Goal: Contribute content: Add original content to the website for others to see

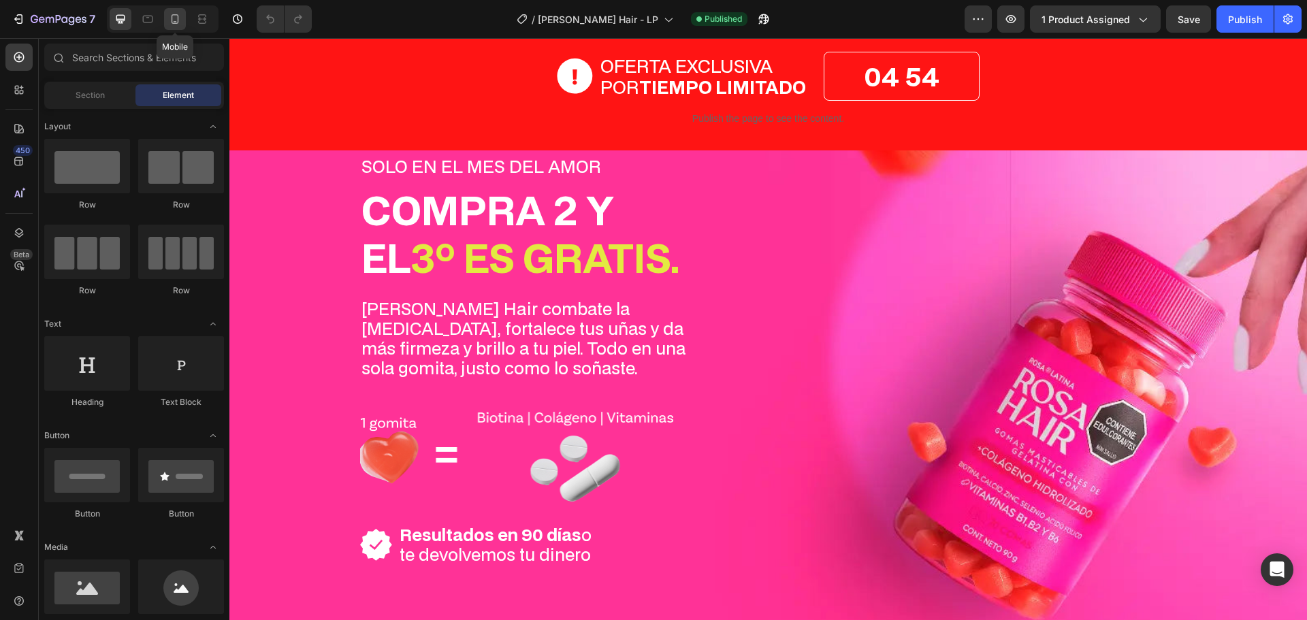
click at [174, 20] on icon at bounding box center [175, 19] width 14 height 14
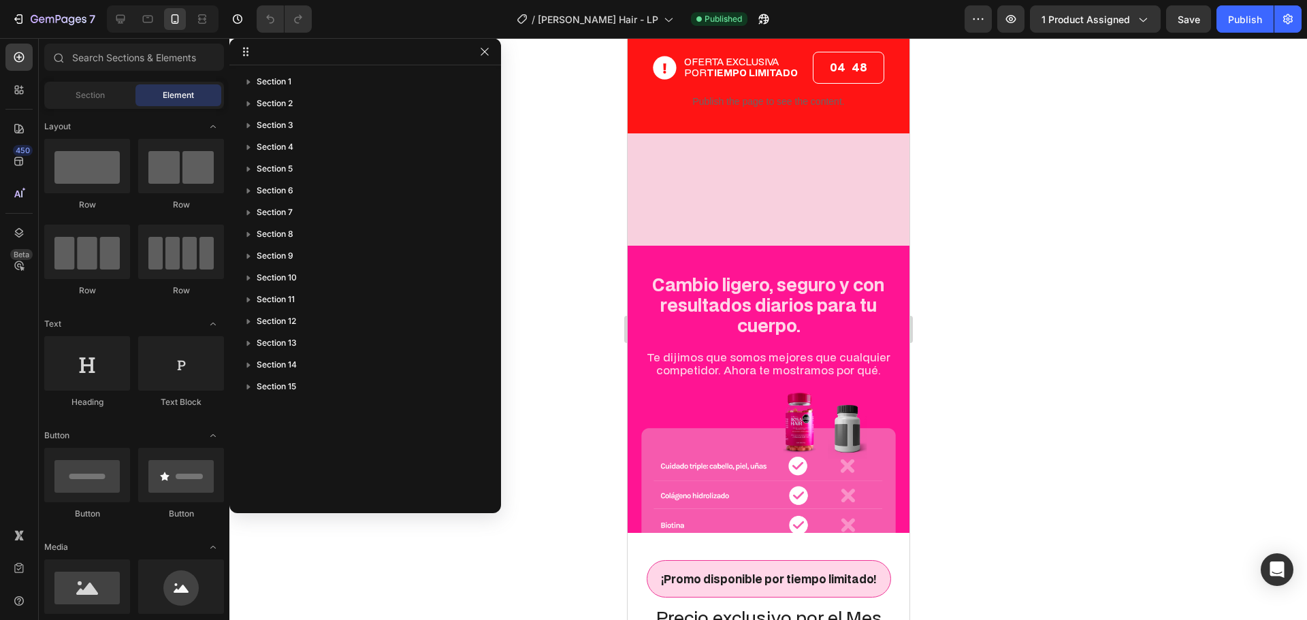
scroll to position [4177, 0]
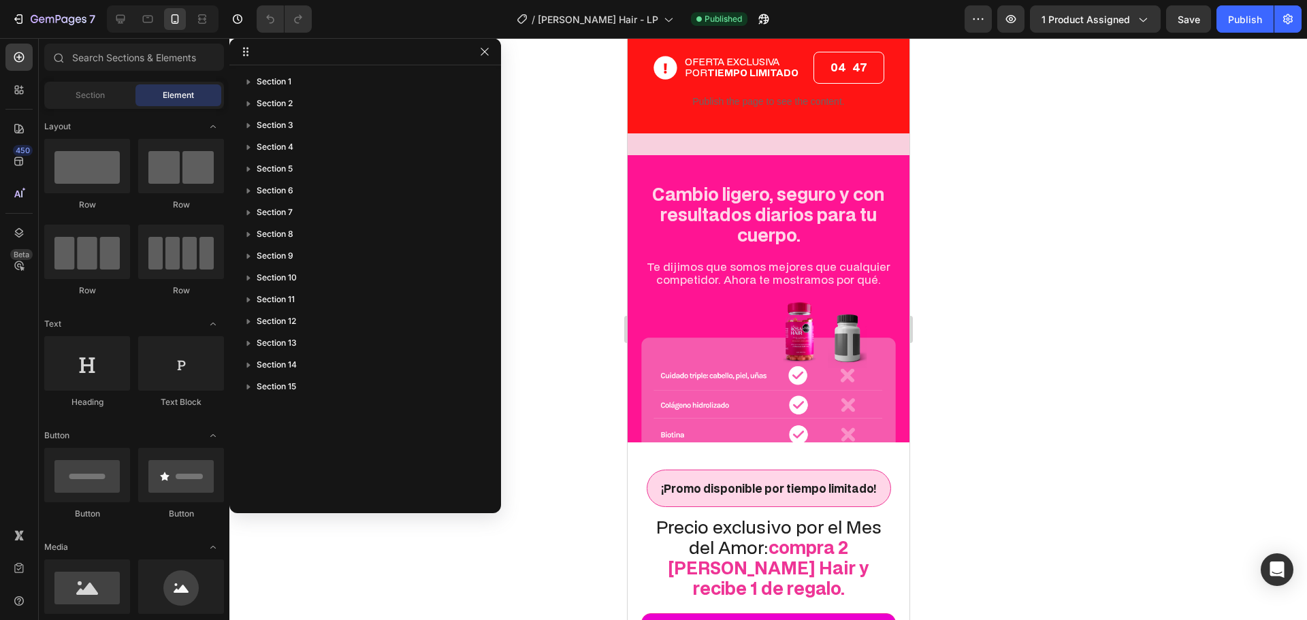
drag, startPoint x: 904, startPoint y: 168, endPoint x: 1535, endPoint y: 460, distance: 695.2
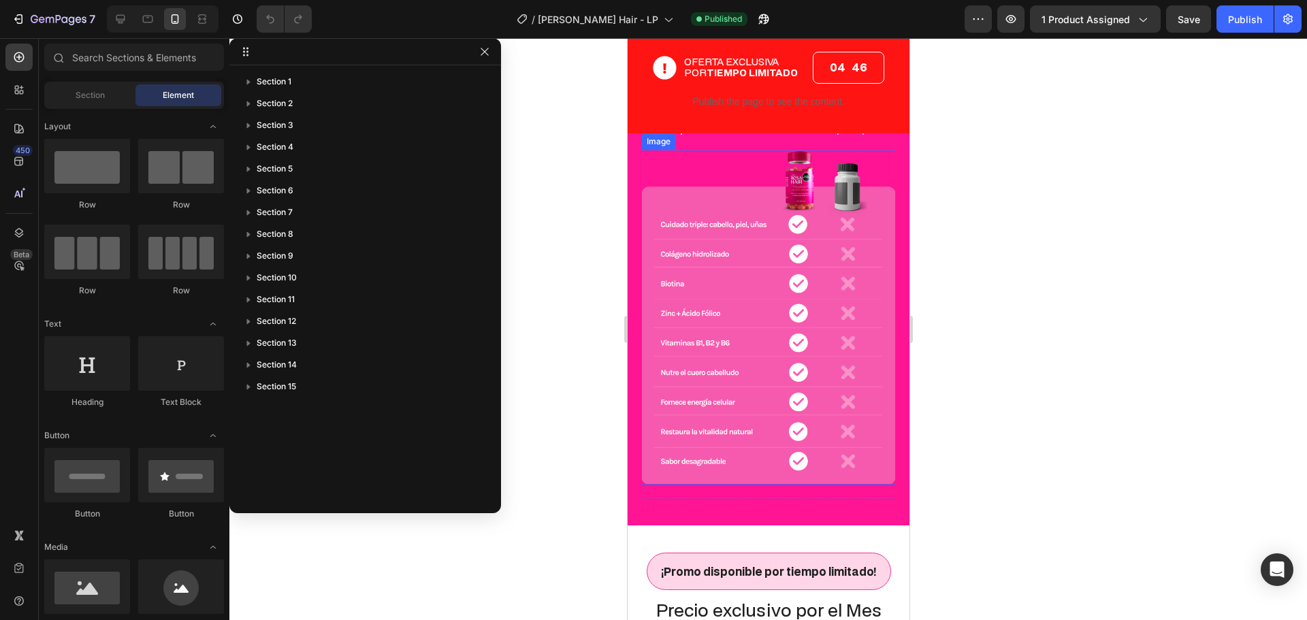
click at [792, 293] on img at bounding box center [767, 317] width 255 height 335
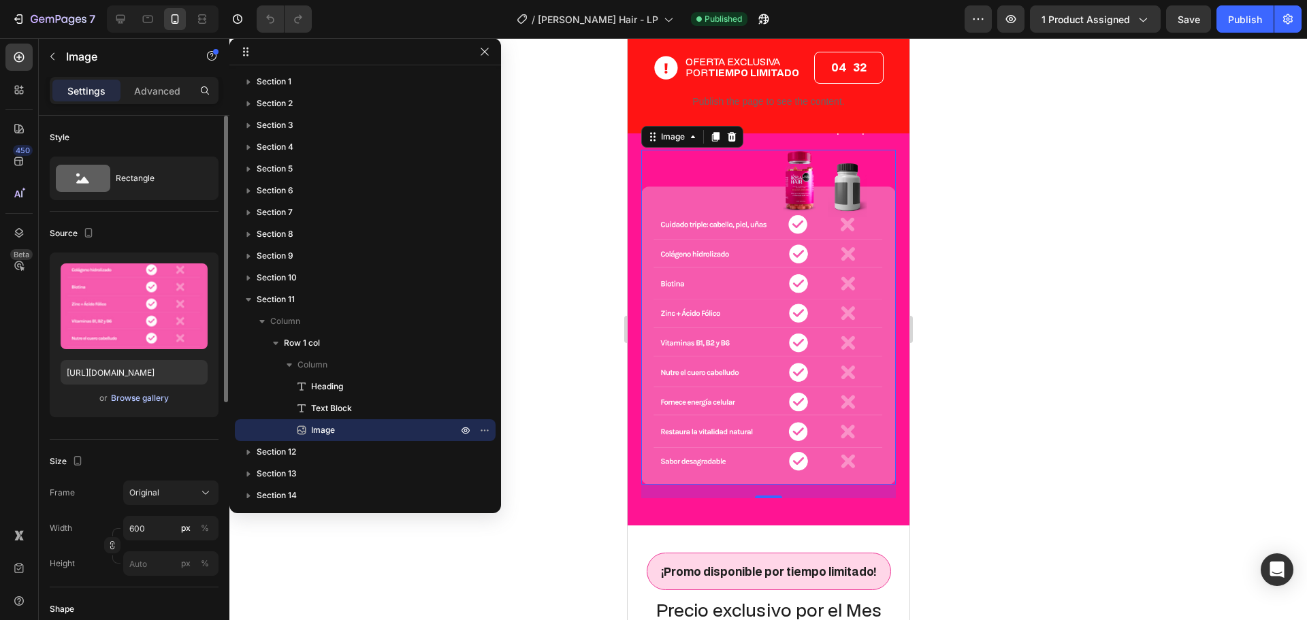
click at [142, 397] on div "Browse gallery" at bounding box center [140, 398] width 58 height 12
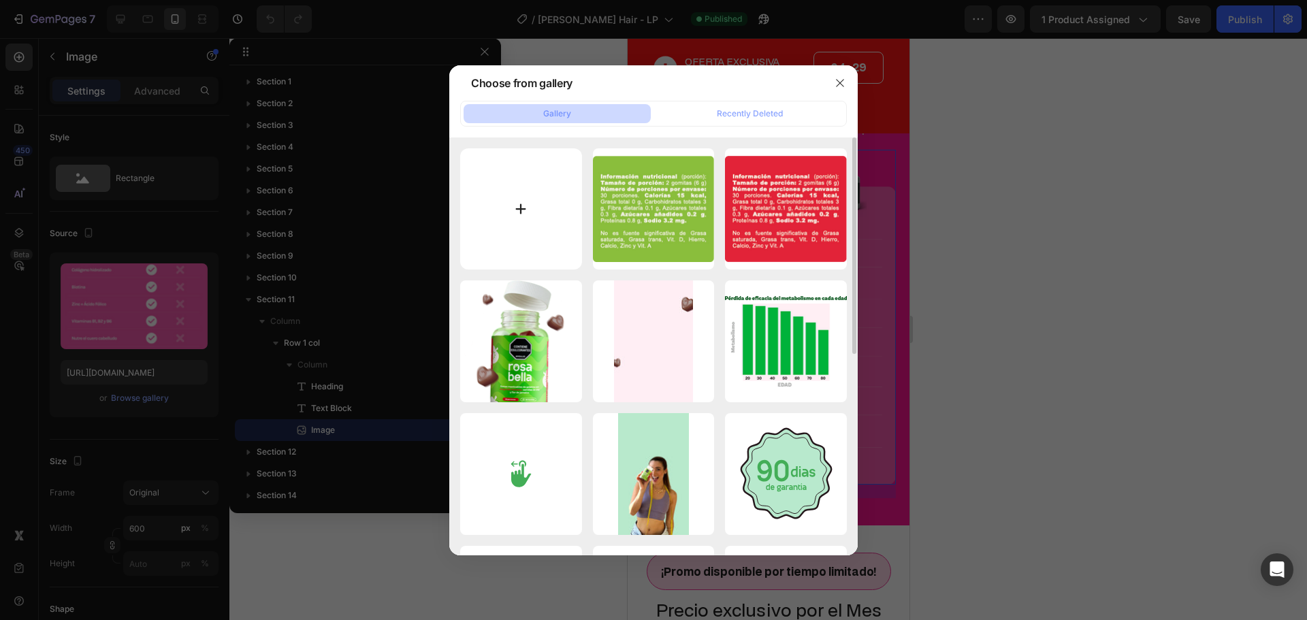
click at [520, 221] on input "file" at bounding box center [521, 209] width 122 height 122
type input "C:\fakepath\comparativo_mobile_2x.webp"
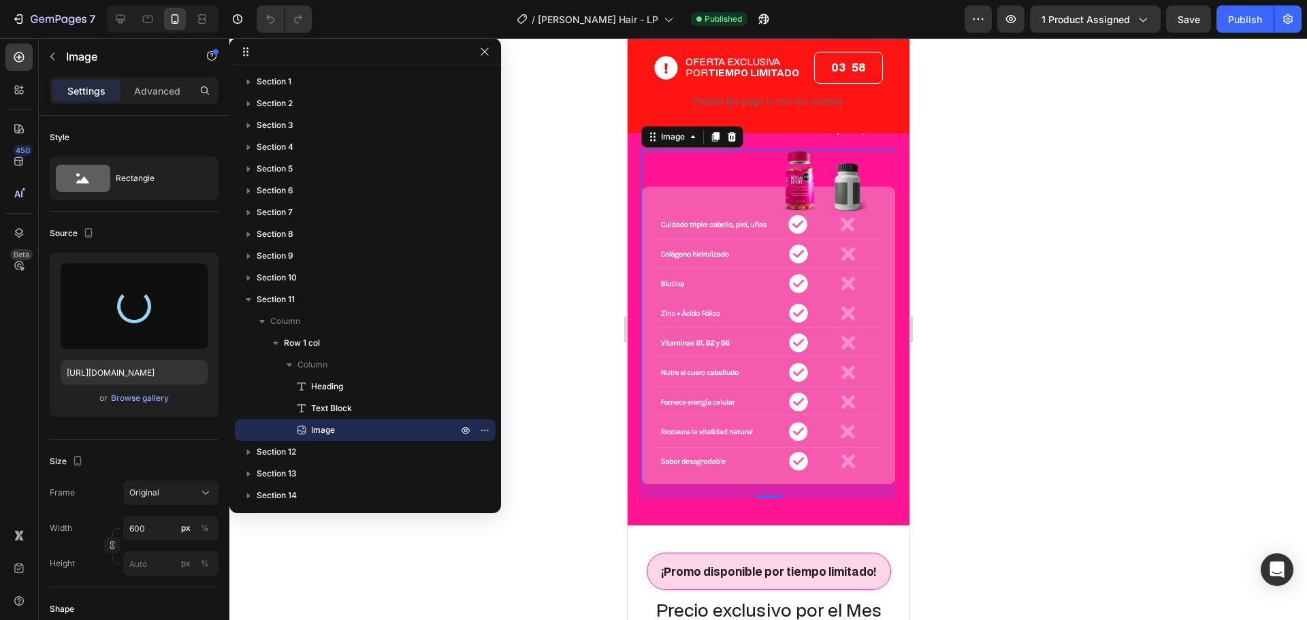
type input "https://cdn.shopify.com/s/files/1/0925/5334/7351/files/gempages_579051959273653…"
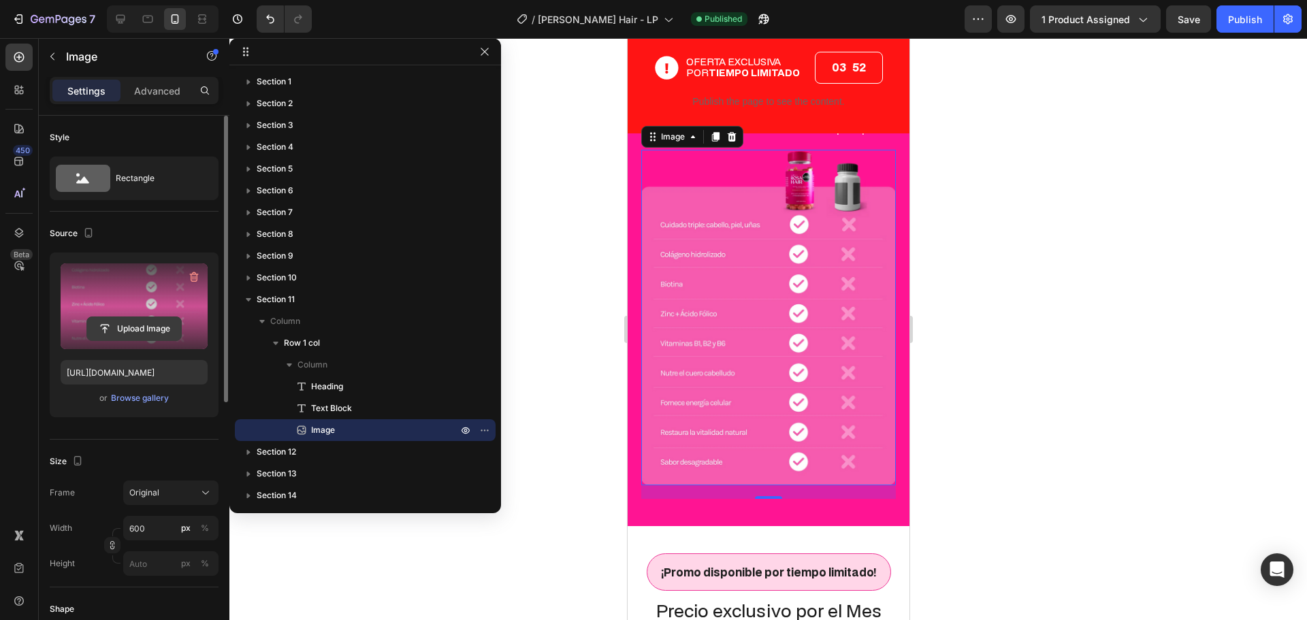
click at [131, 329] on input "file" at bounding box center [134, 328] width 94 height 23
click at [192, 288] on label at bounding box center [134, 306] width 147 height 86
click at [181, 317] on input "file" at bounding box center [134, 328] width 94 height 23
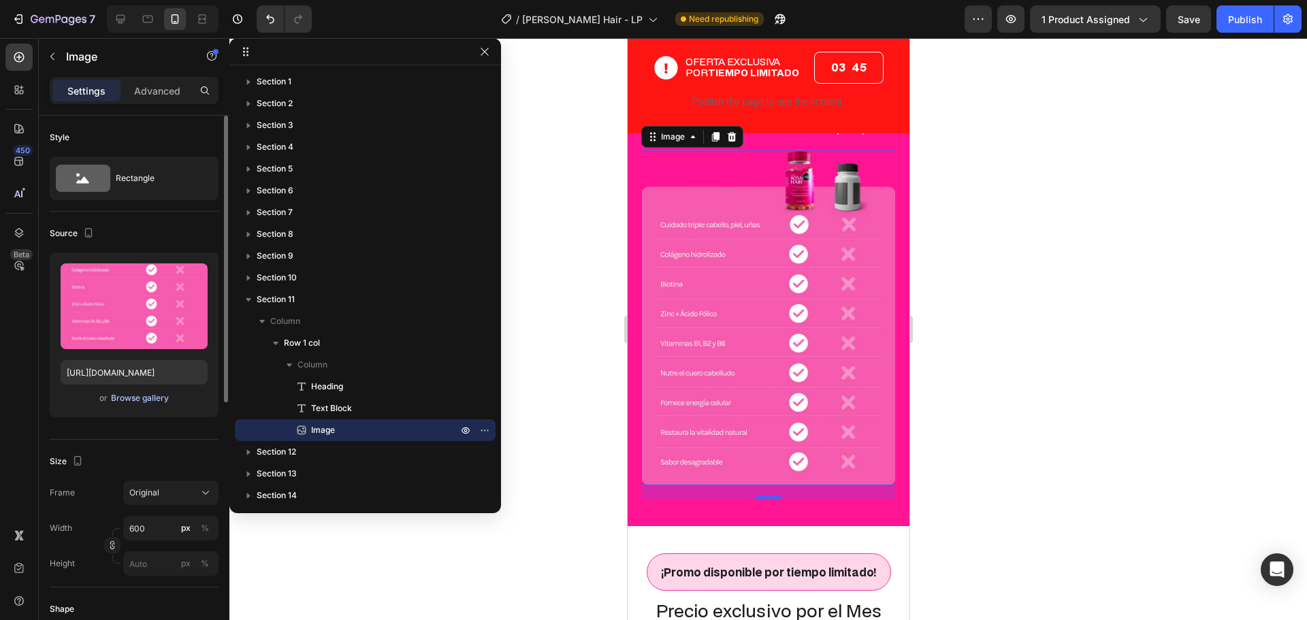
click at [133, 399] on div "Browse gallery" at bounding box center [140, 398] width 58 height 12
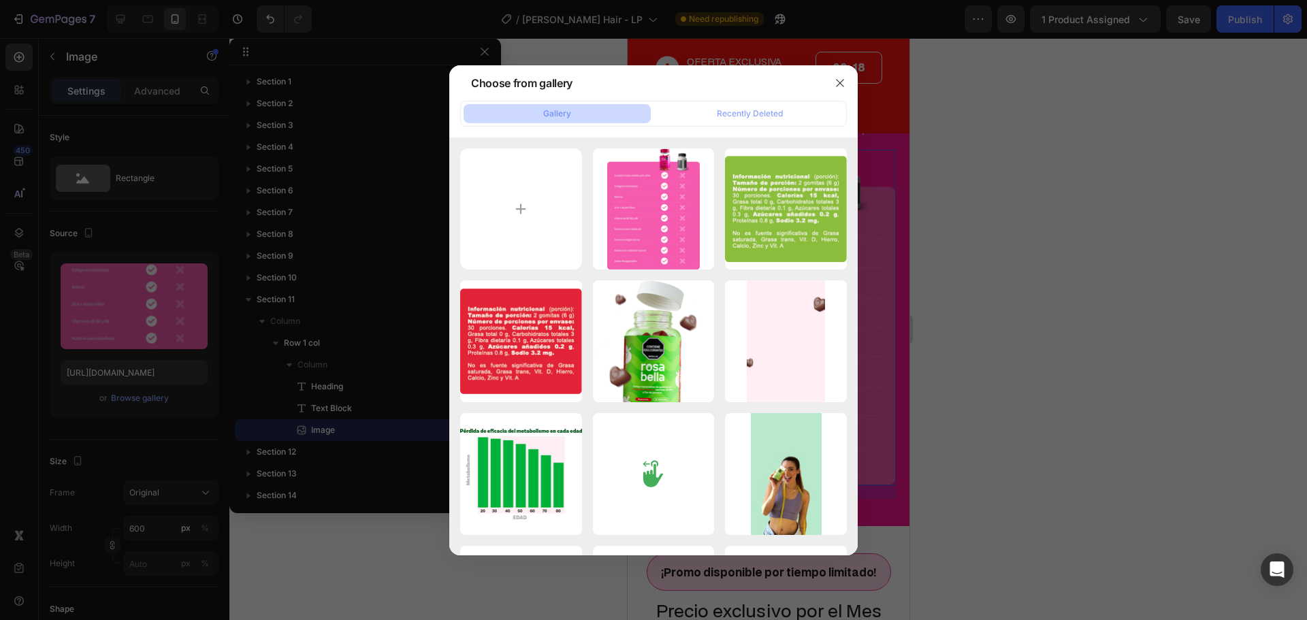
type input "C:\fakepath\comparativo_mobile.webp"
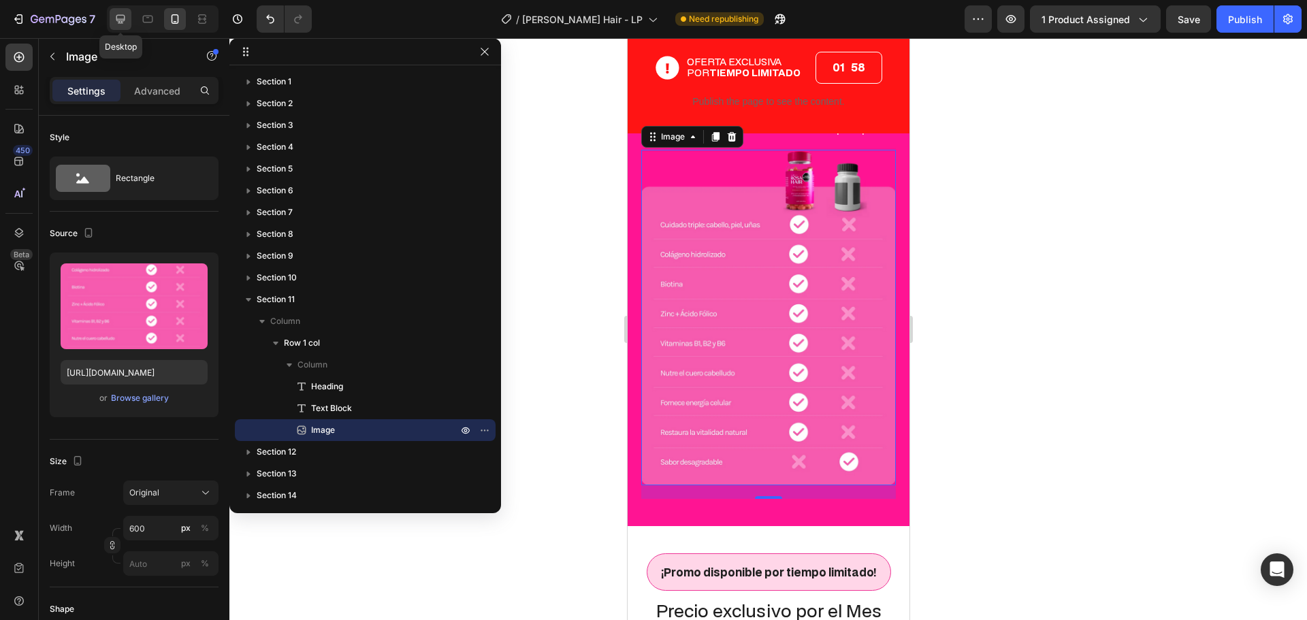
click at [112, 16] on div at bounding box center [121, 19] width 22 height 22
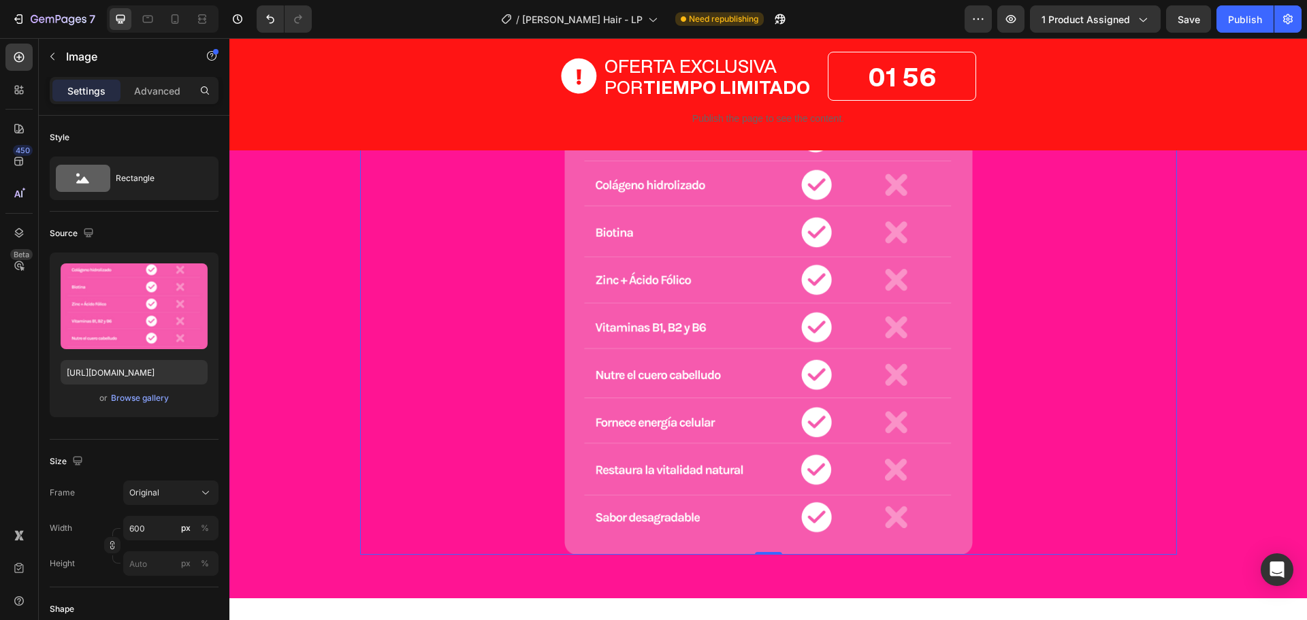
click at [707, 359] on img at bounding box center [768, 286] width 408 height 537
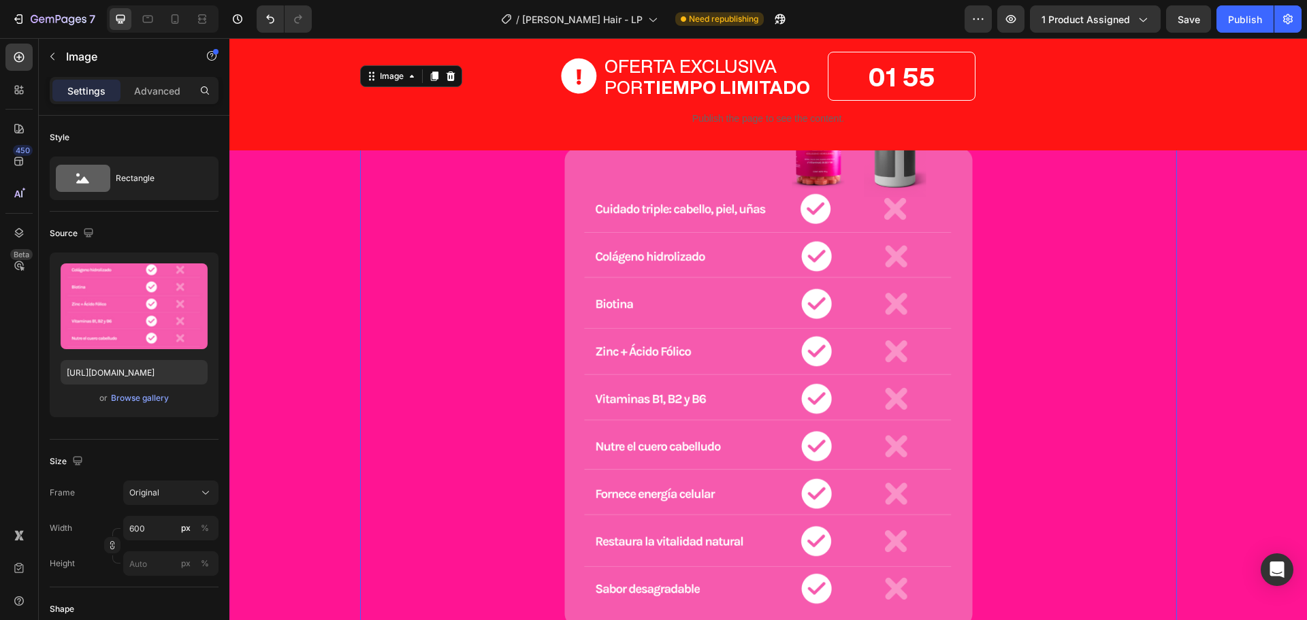
scroll to position [4538, 0]
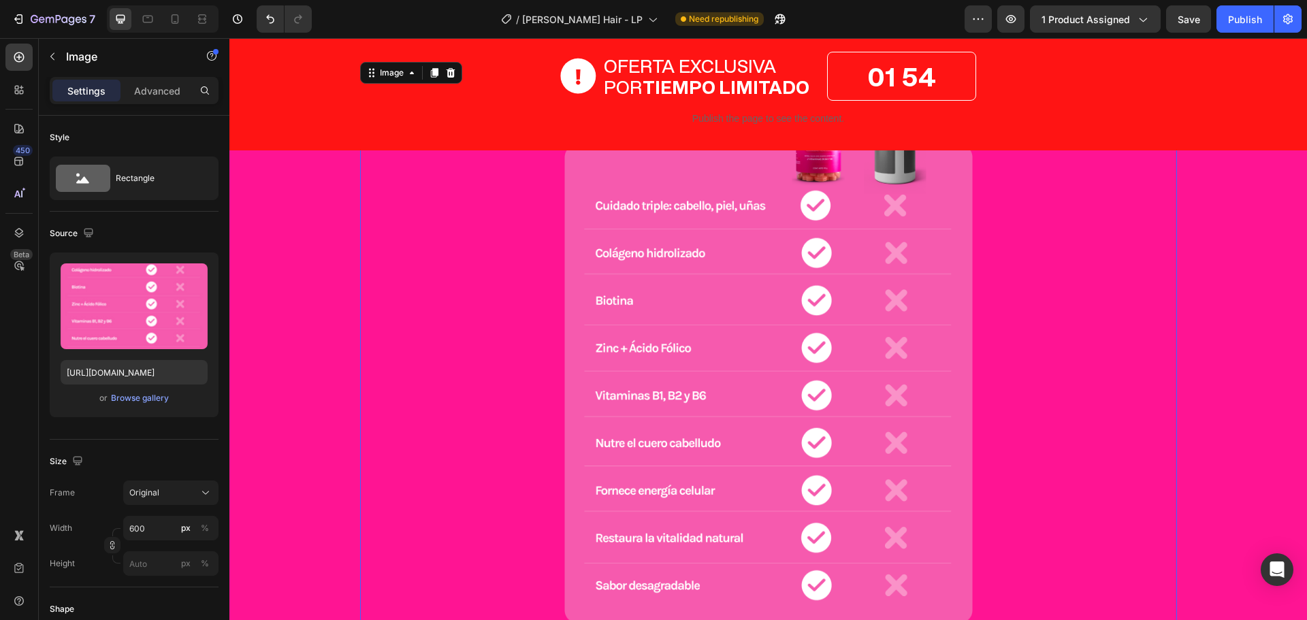
click at [706, 359] on img at bounding box center [768, 354] width 408 height 537
click at [700, 376] on img at bounding box center [768, 354] width 408 height 537
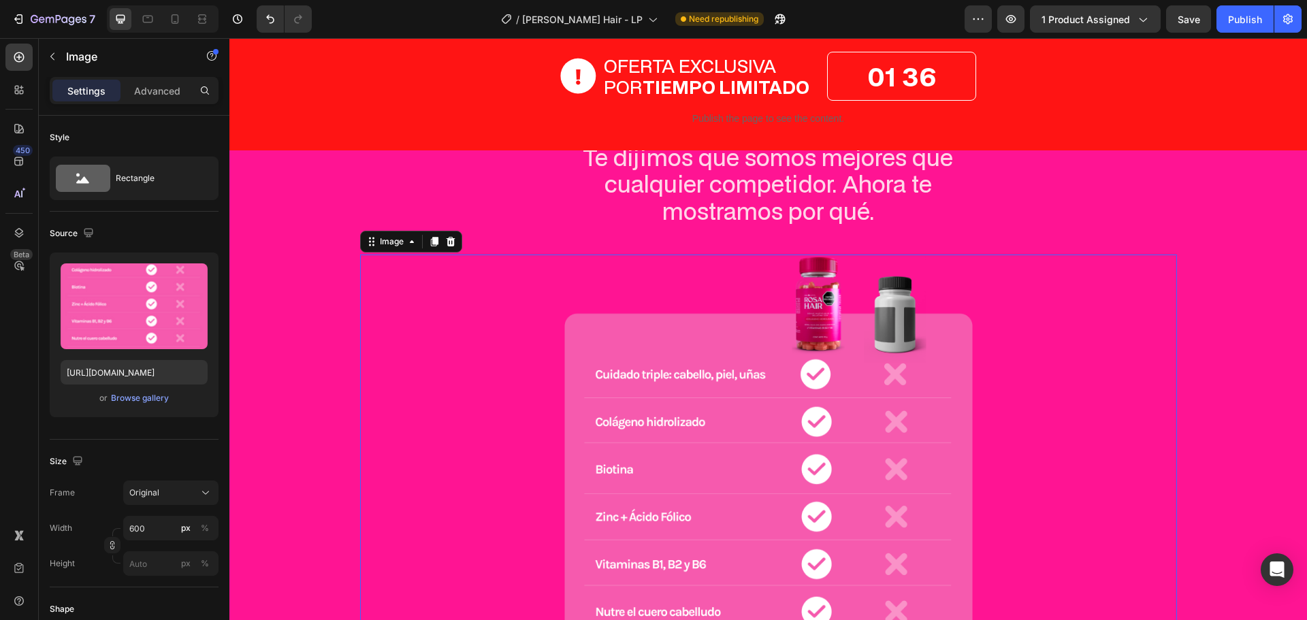
scroll to position [4402, 0]
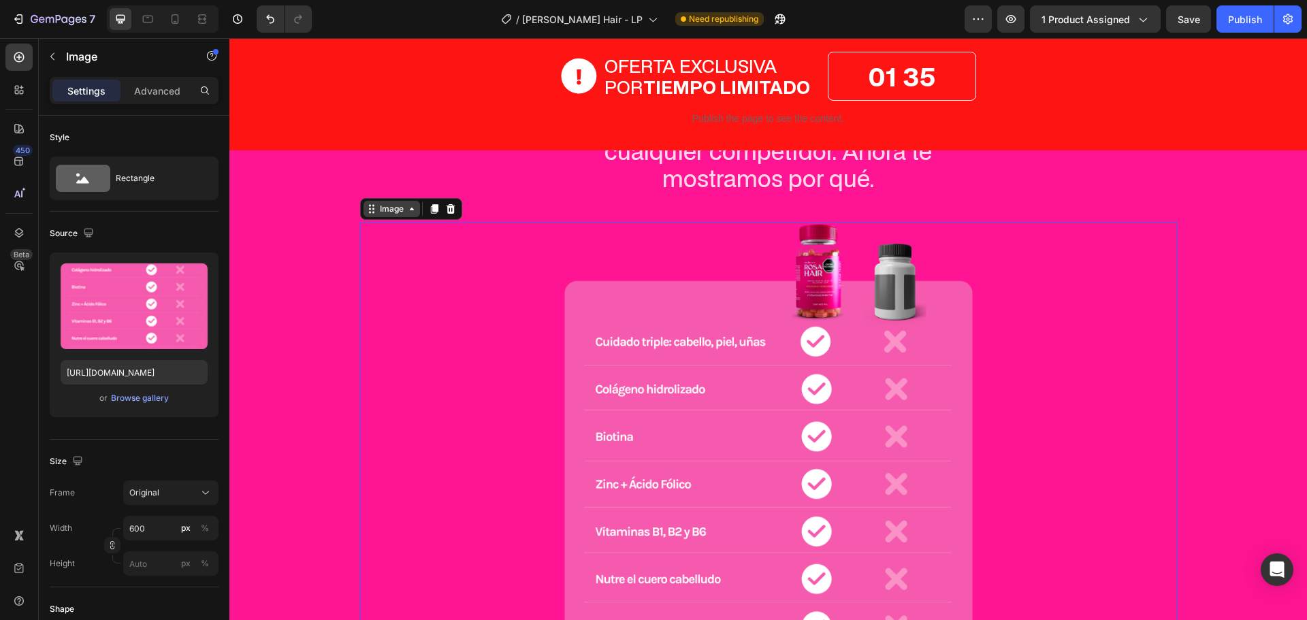
click at [399, 208] on div "Image" at bounding box center [391, 209] width 29 height 12
click at [400, 214] on div "Image" at bounding box center [391, 209] width 29 height 12
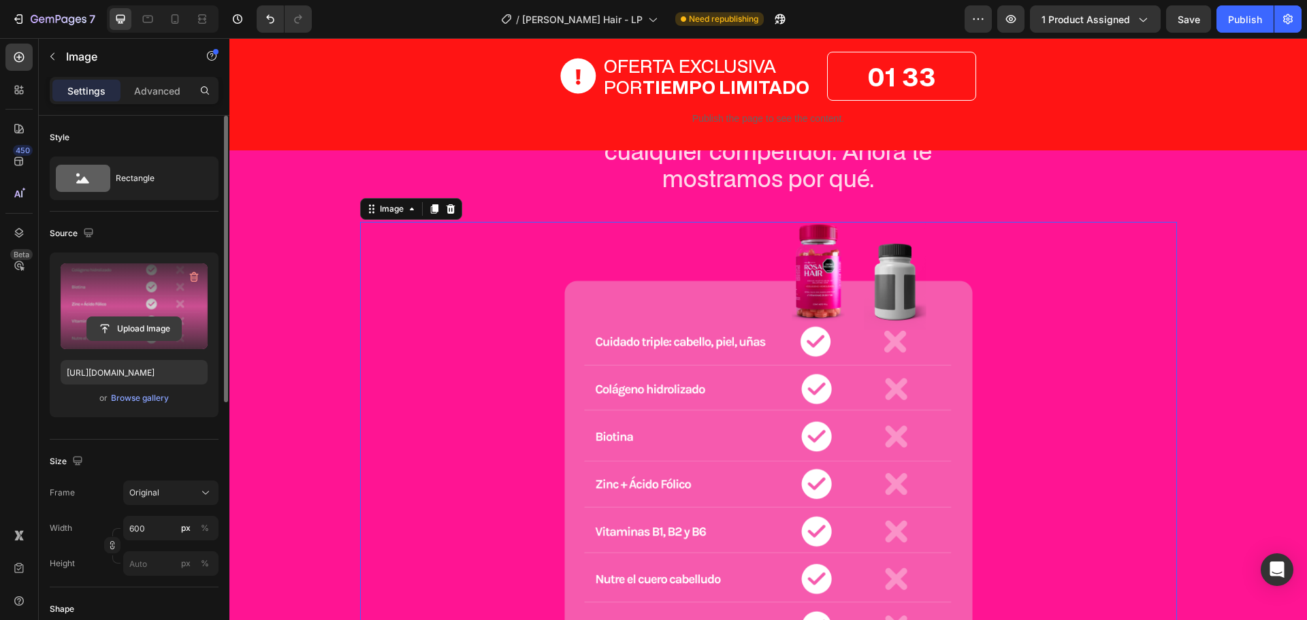
click at [128, 323] on input "file" at bounding box center [134, 328] width 94 height 23
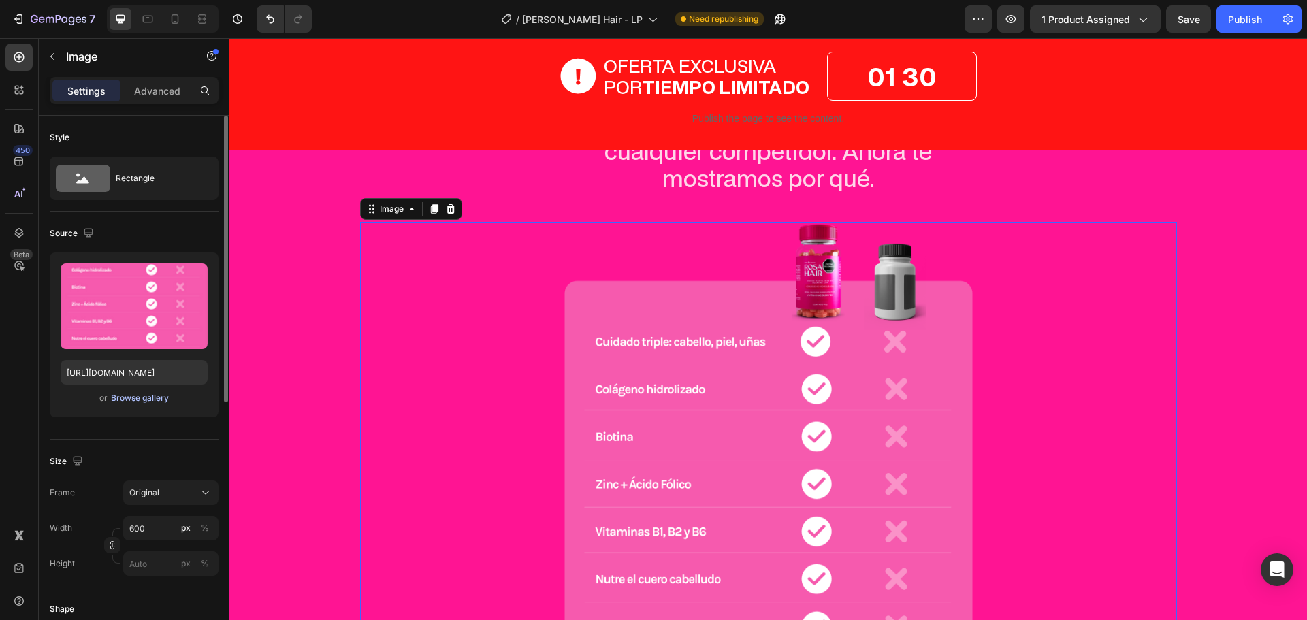
click at [159, 402] on div "Browse gallery" at bounding box center [140, 398] width 58 height 12
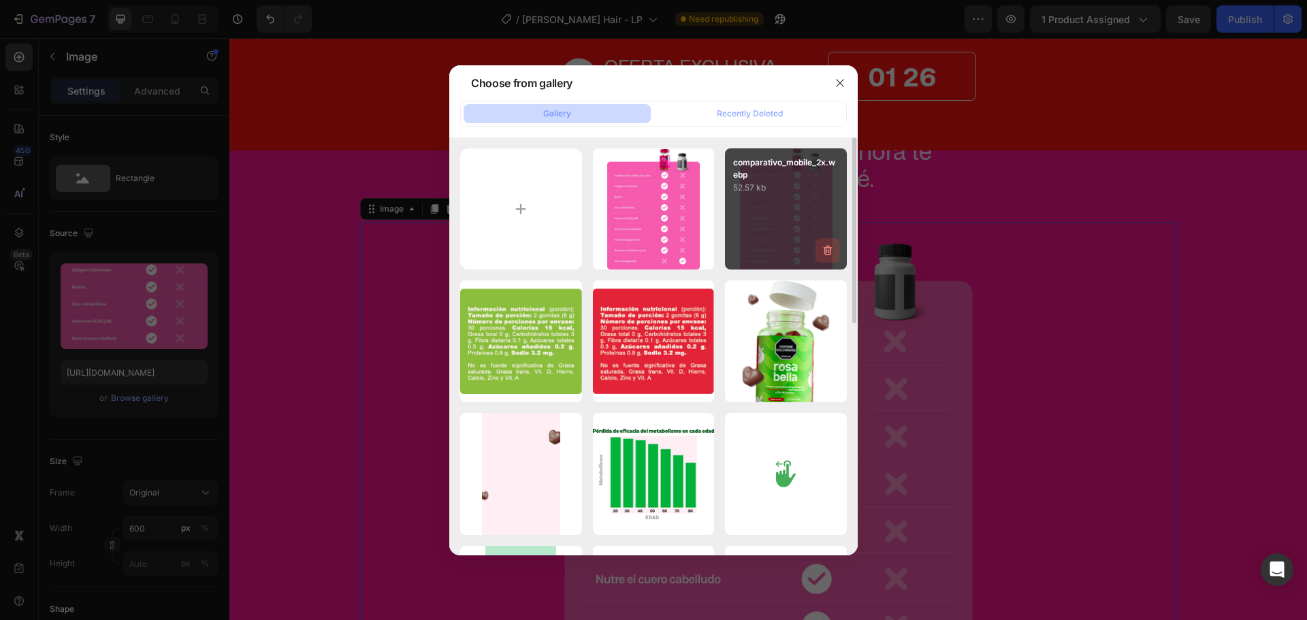
click at [830, 257] on icon "button" at bounding box center [828, 251] width 14 height 14
click at [810, 255] on div "Delete" at bounding box center [819, 253] width 25 height 12
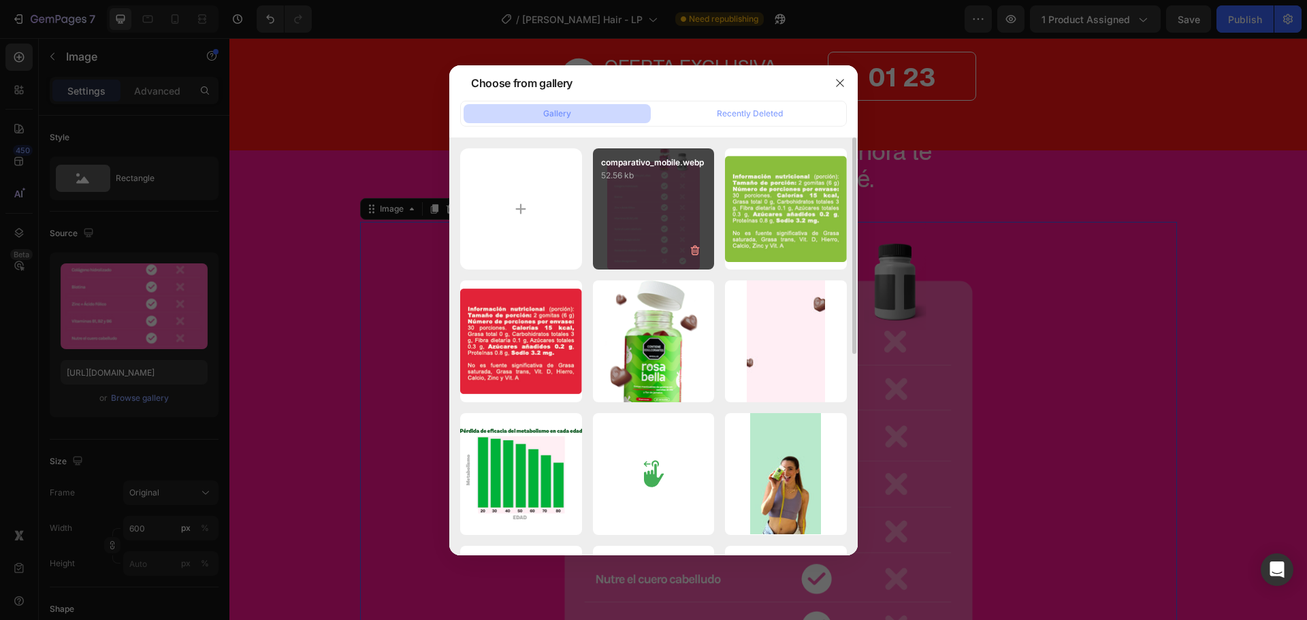
click at [654, 210] on div "comparativo_mobile.webp 52.56 kb" at bounding box center [654, 209] width 122 height 122
type input "[URL][DOMAIN_NAME]"
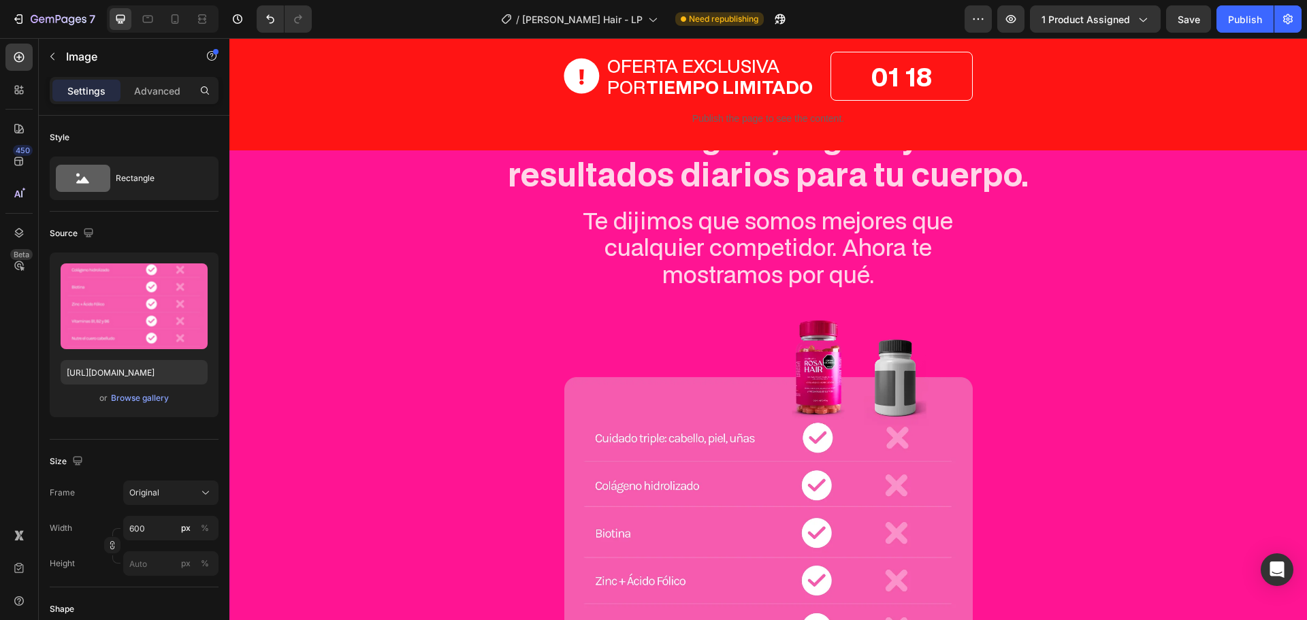
scroll to position [4434, 0]
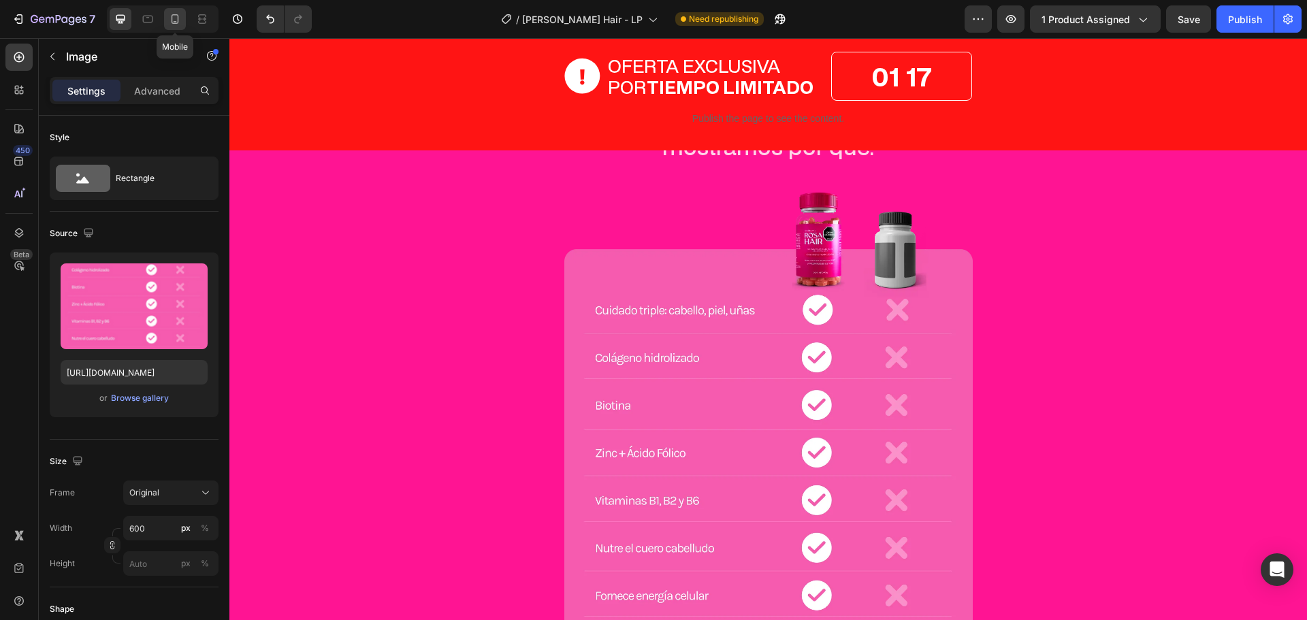
click at [180, 17] on icon at bounding box center [175, 19] width 14 height 14
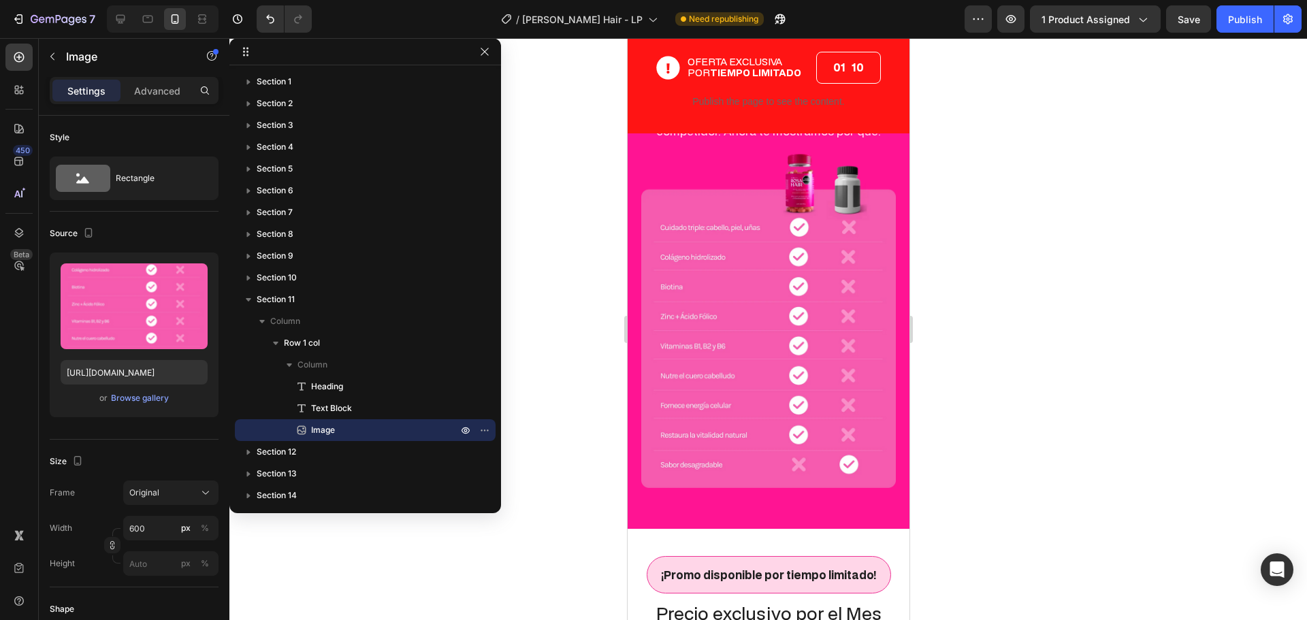
scroll to position [4168, 0]
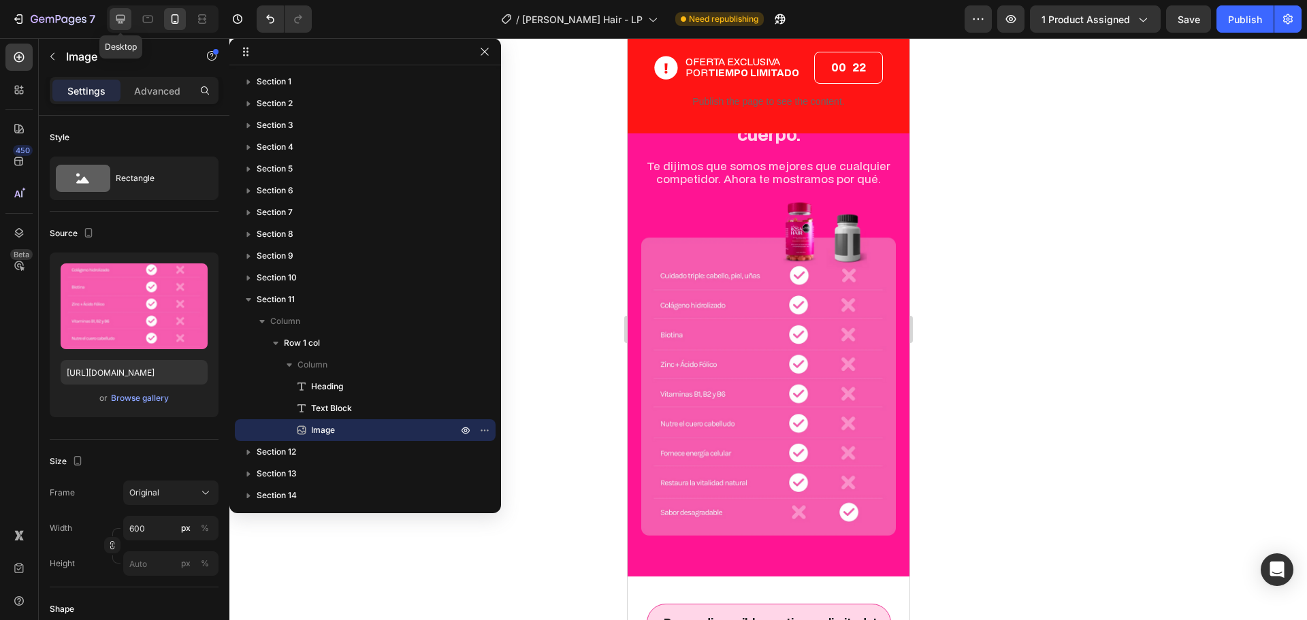
click at [121, 27] on div at bounding box center [121, 19] width 22 height 22
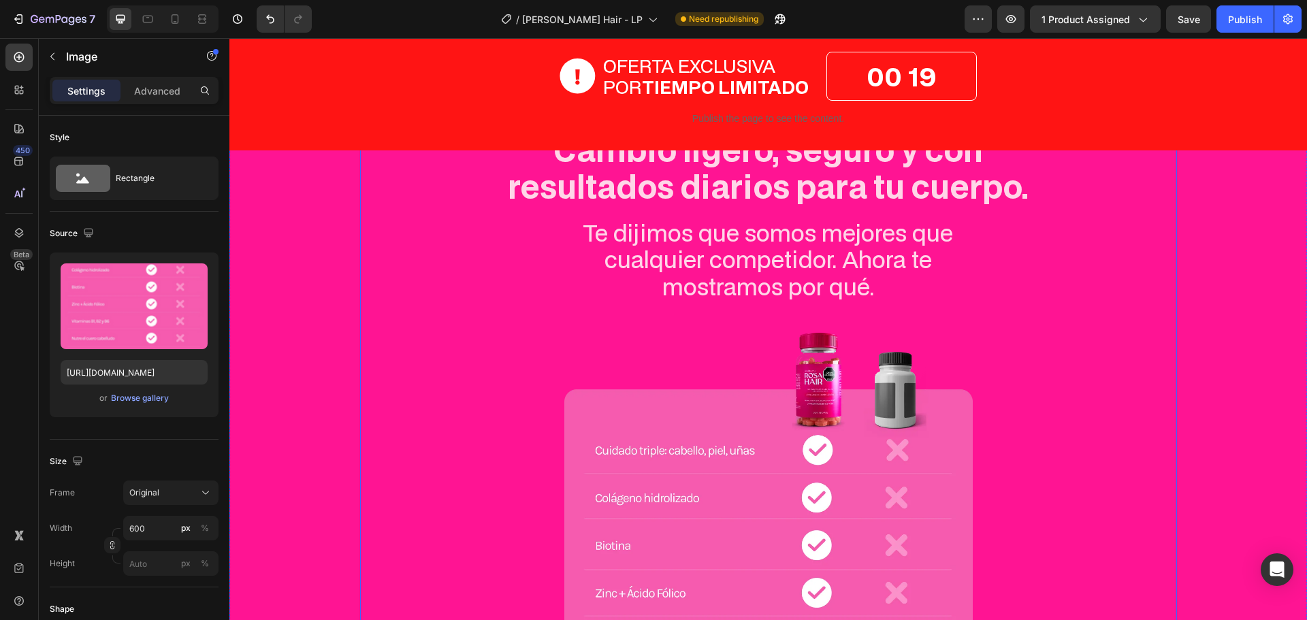
scroll to position [4429, 0]
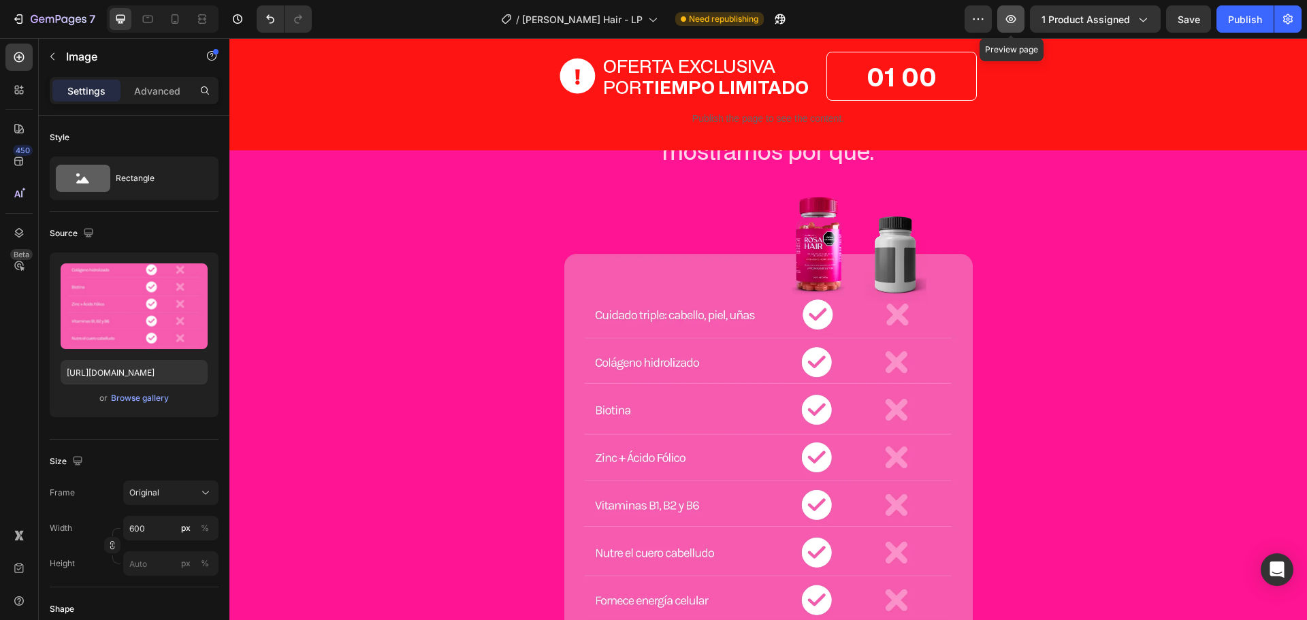
click at [1013, 20] on icon "button" at bounding box center [1011, 19] width 14 height 14
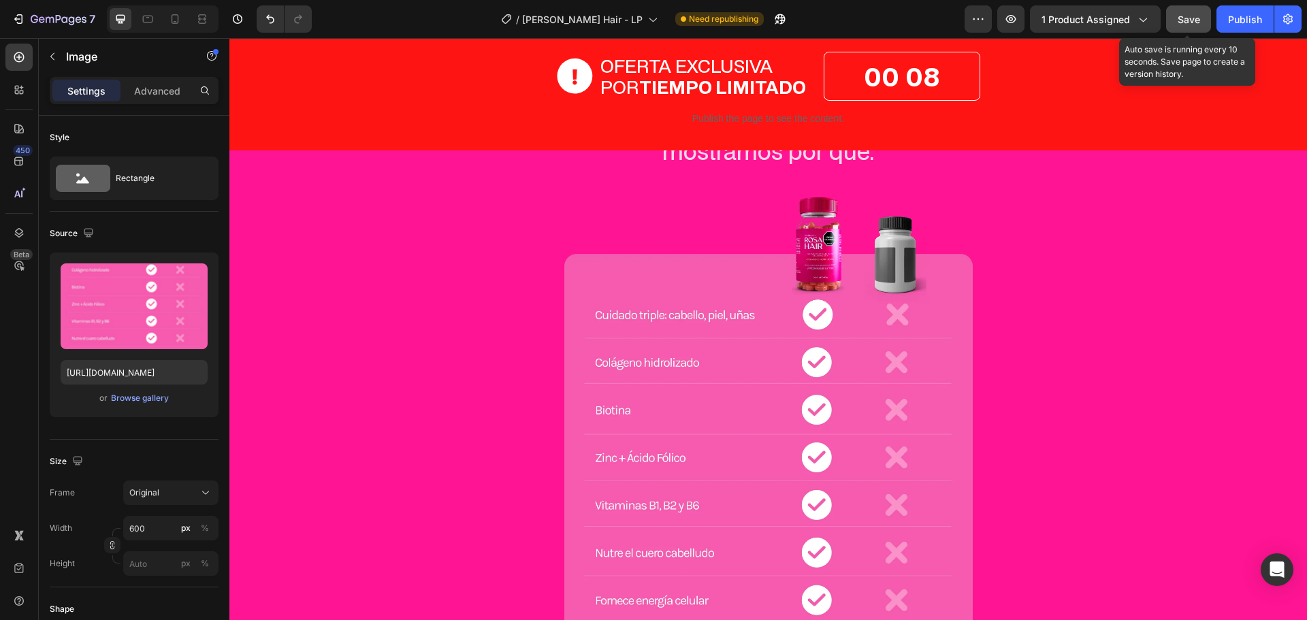
click at [1175, 24] on button "Save" at bounding box center [1188, 18] width 45 height 27
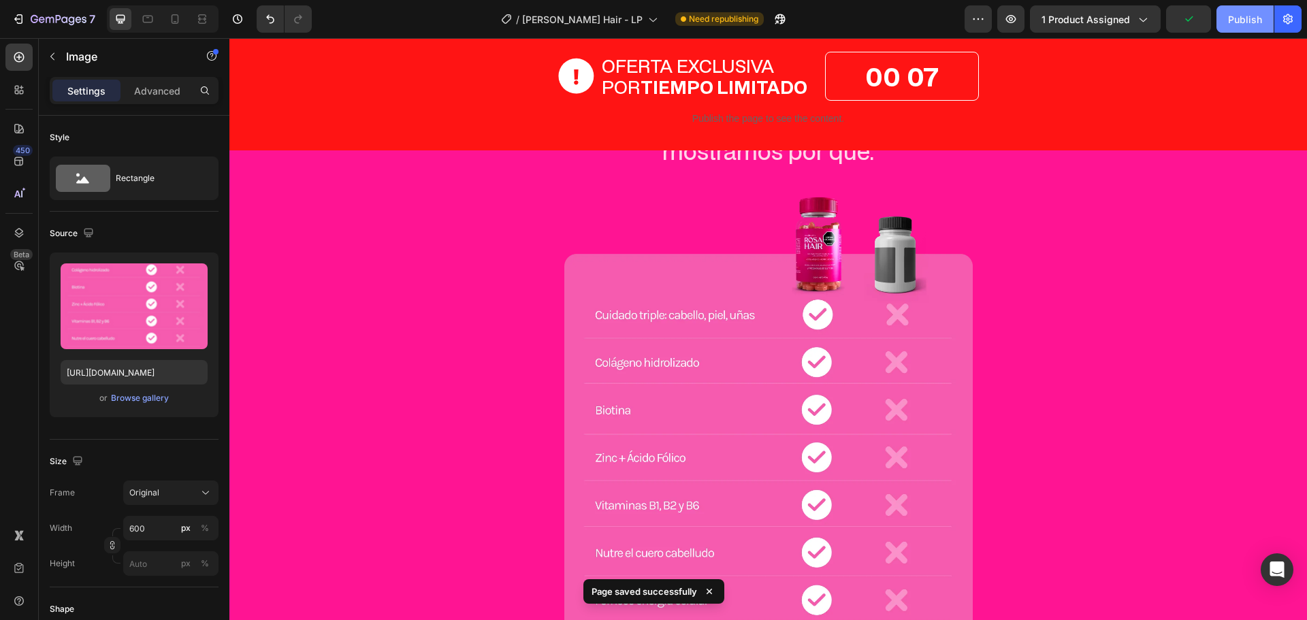
click at [1237, 22] on div "Publish" at bounding box center [1245, 19] width 34 height 14
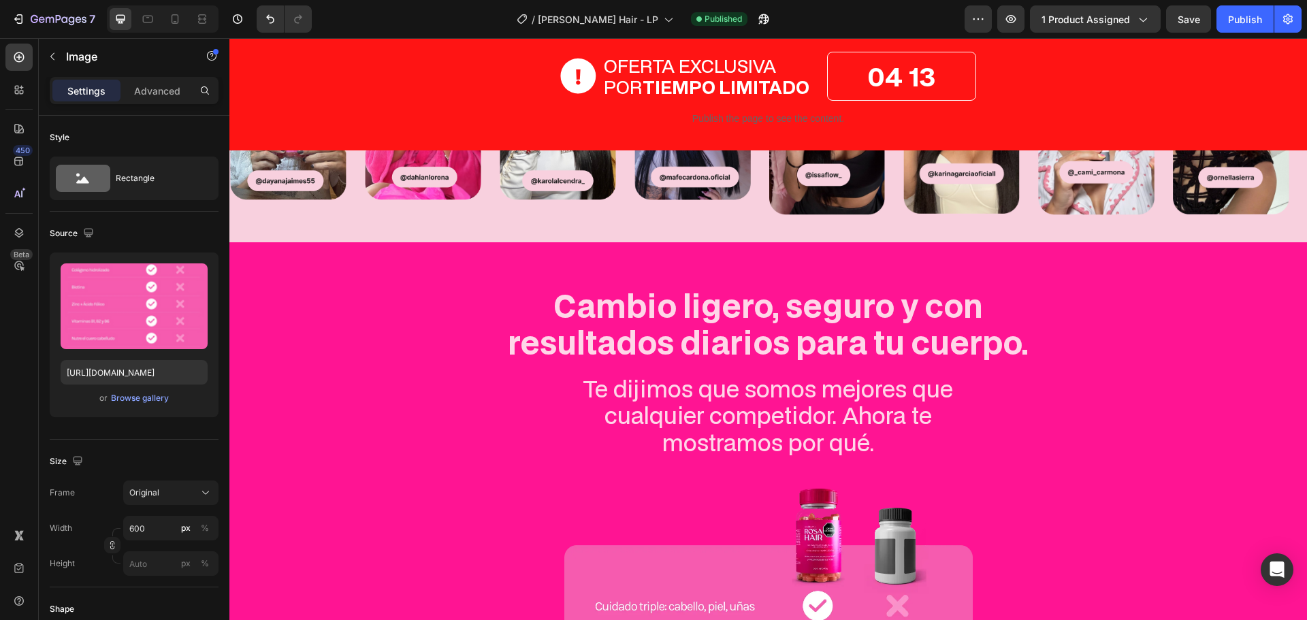
scroll to position [4137, 0]
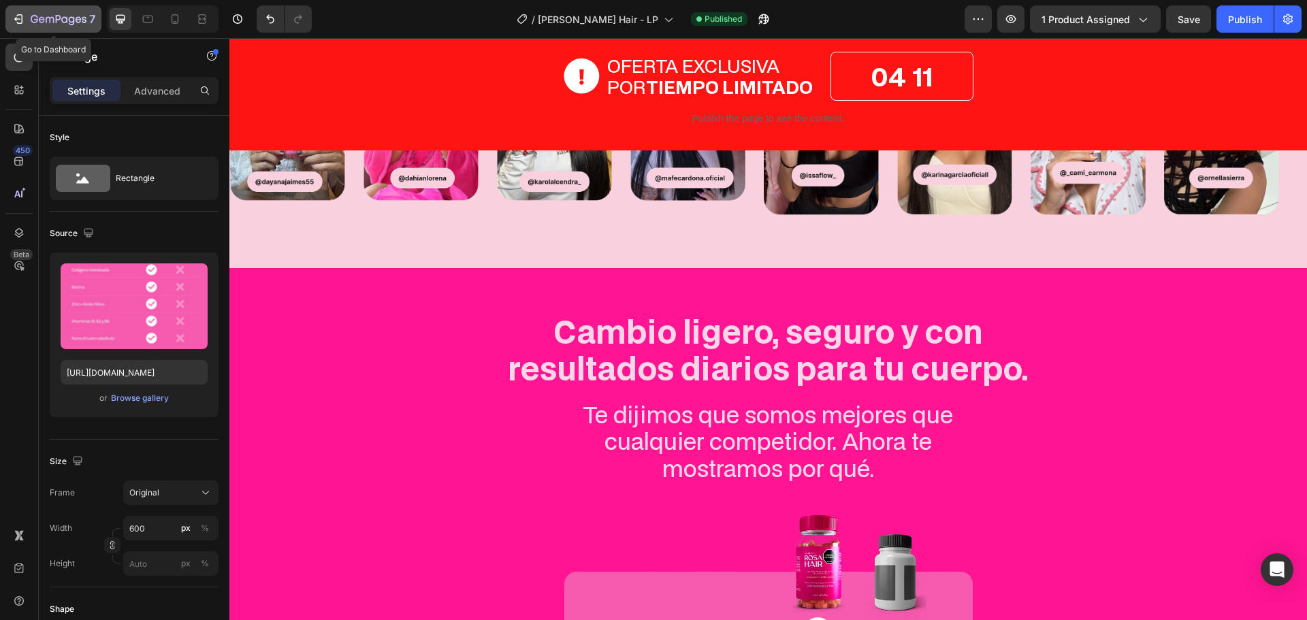
click at [14, 17] on icon "button" at bounding box center [19, 19] width 14 height 14
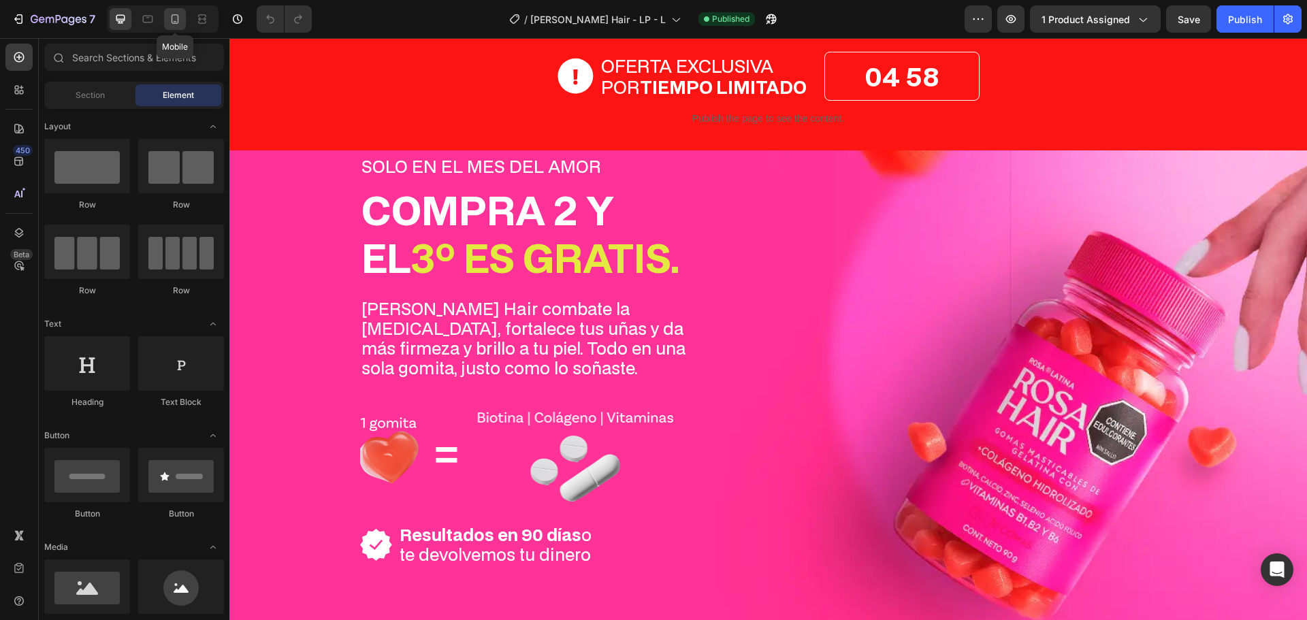
click at [179, 16] on icon at bounding box center [175, 19] width 14 height 14
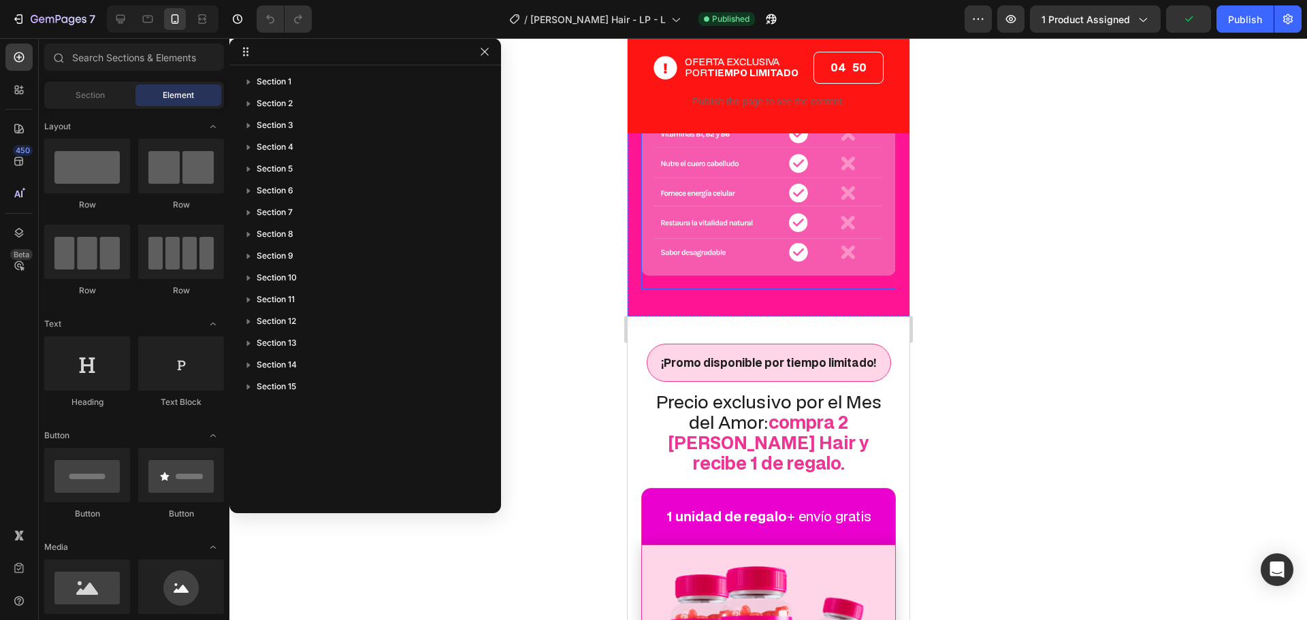
scroll to position [4696, 0]
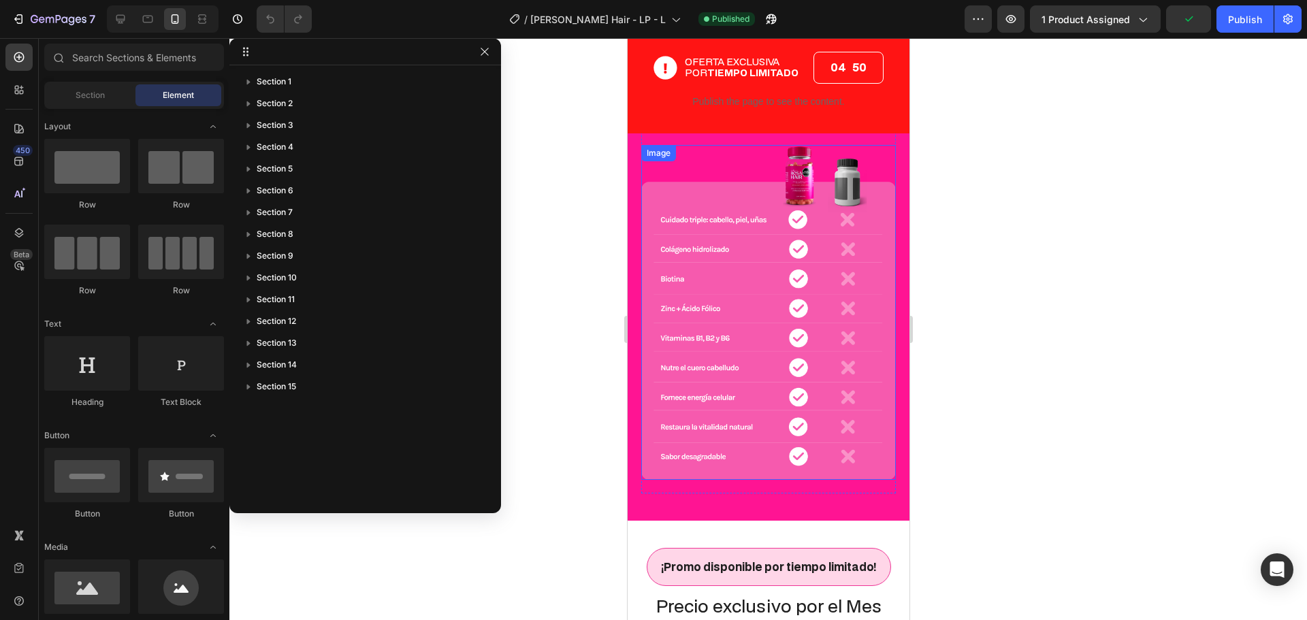
click at [772, 326] on img at bounding box center [767, 312] width 255 height 335
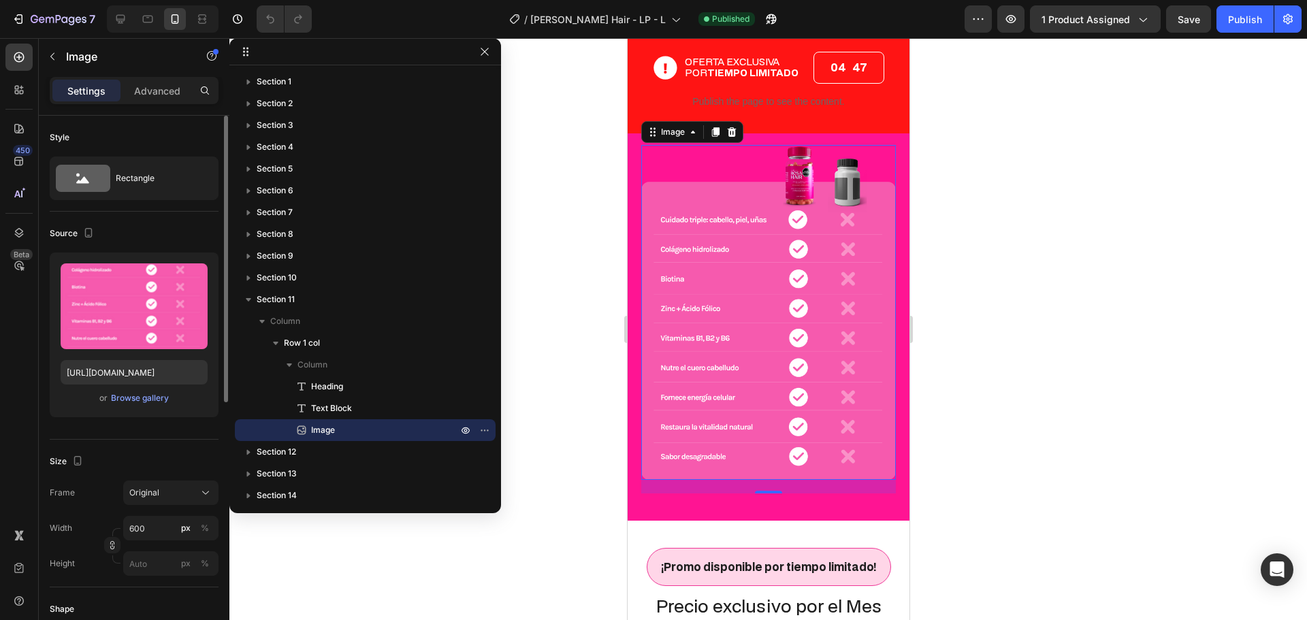
click at [141, 408] on div "Upload Image [URL][DOMAIN_NAME] or Browse gallery" at bounding box center [134, 334] width 169 height 165
click at [136, 399] on div "Browse gallery" at bounding box center [140, 398] width 58 height 12
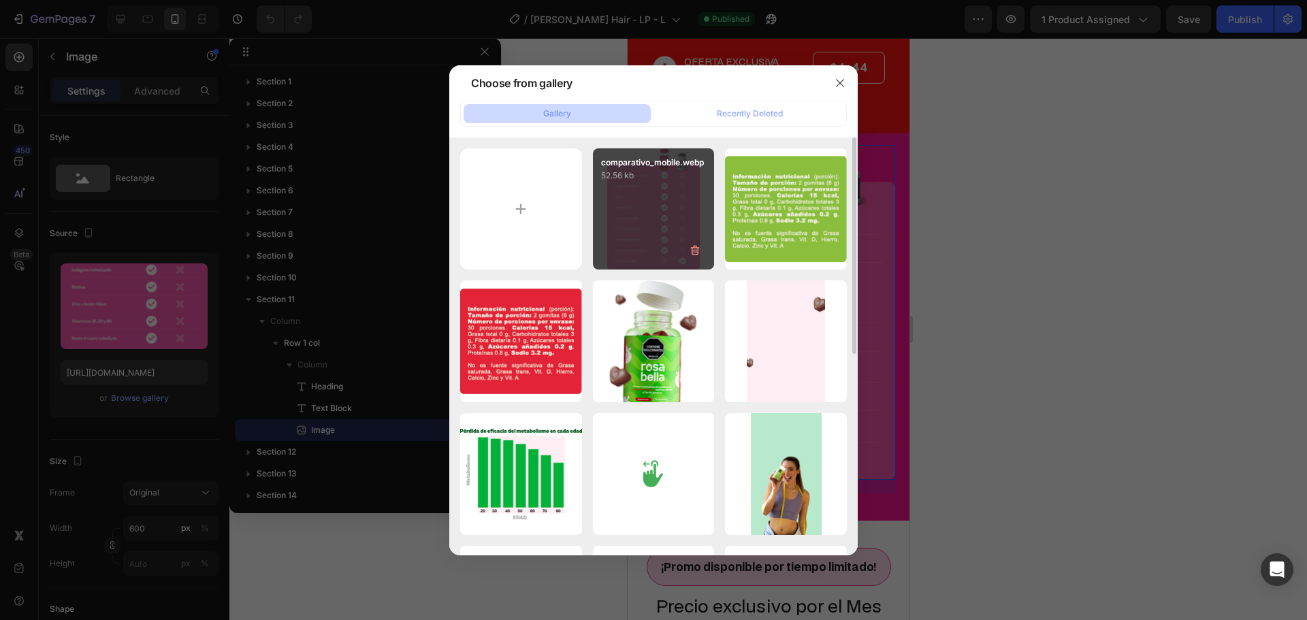
click at [636, 235] on div "comparativo_mobile.webp 52.56 kb" at bounding box center [654, 209] width 122 height 122
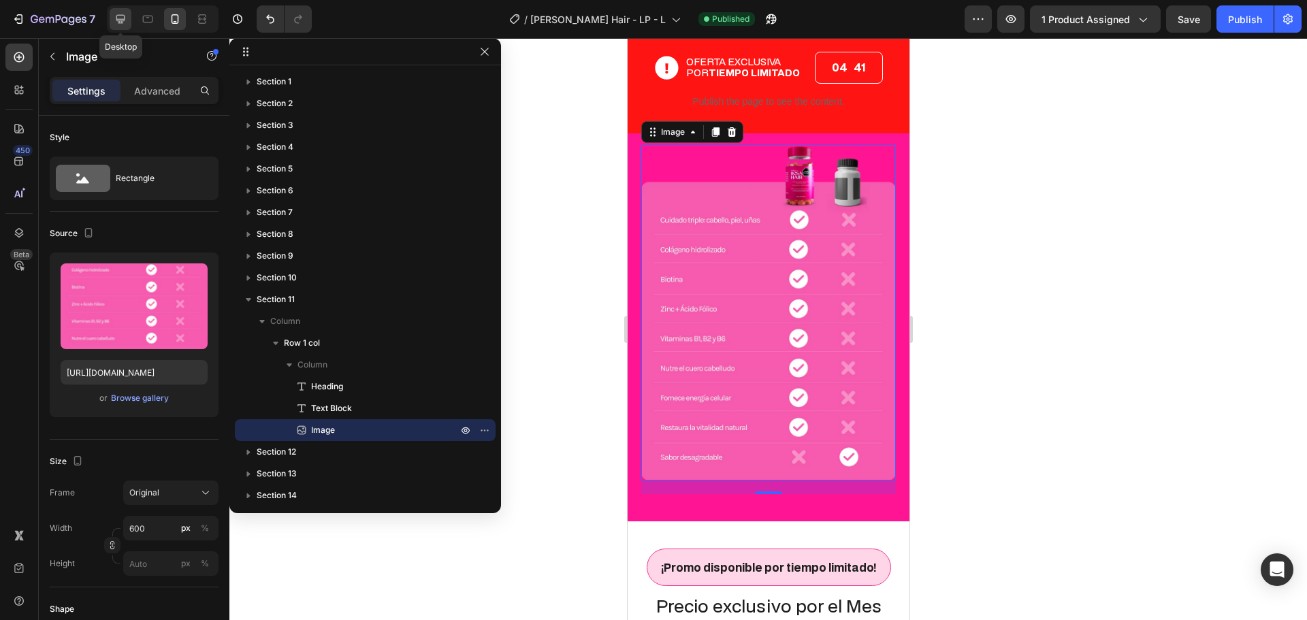
click at [125, 22] on icon at bounding box center [121, 19] width 14 height 14
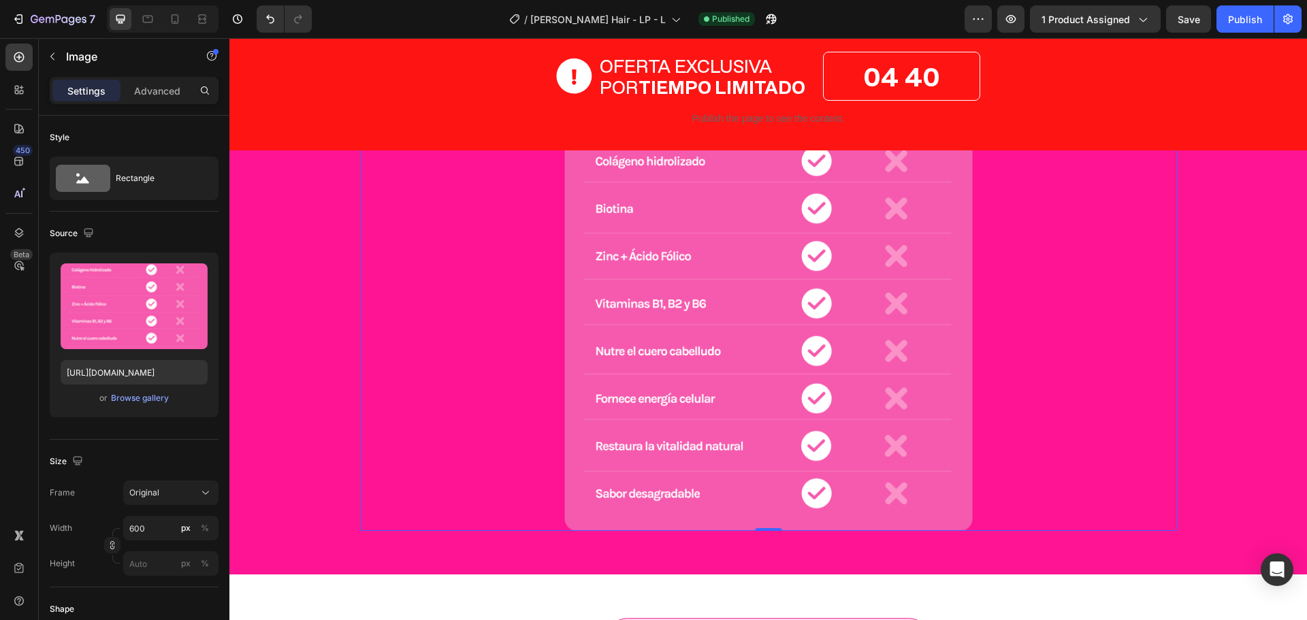
scroll to position [4921, 0]
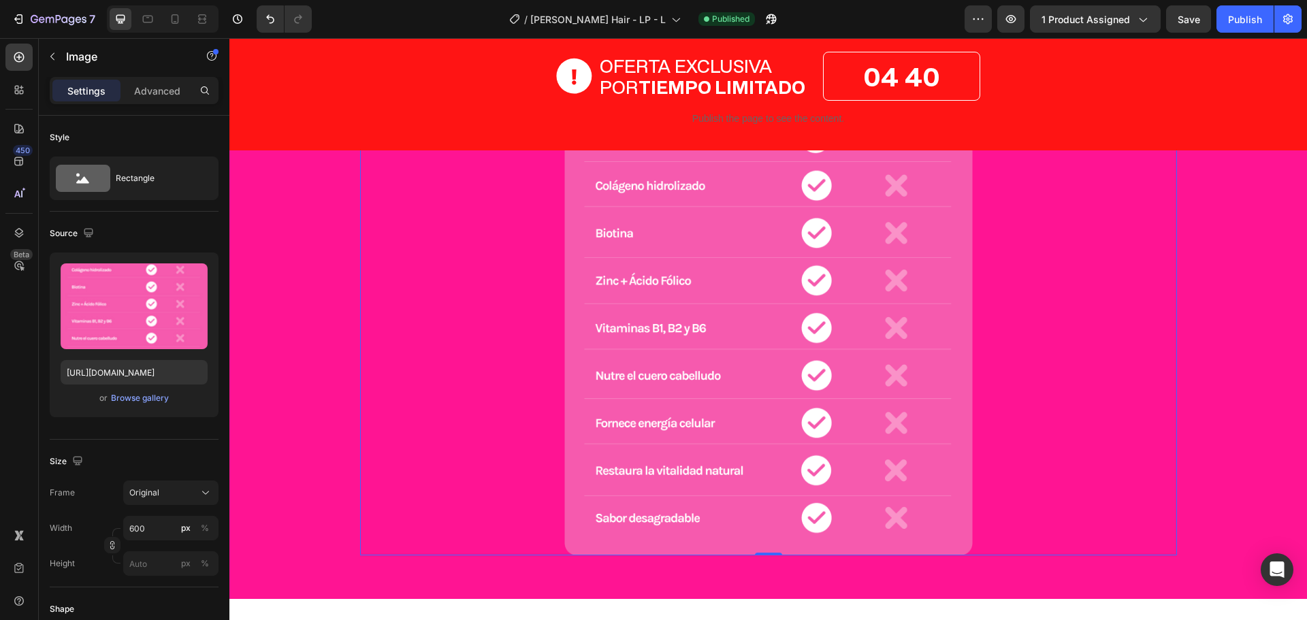
click at [713, 351] on img at bounding box center [768, 286] width 408 height 537
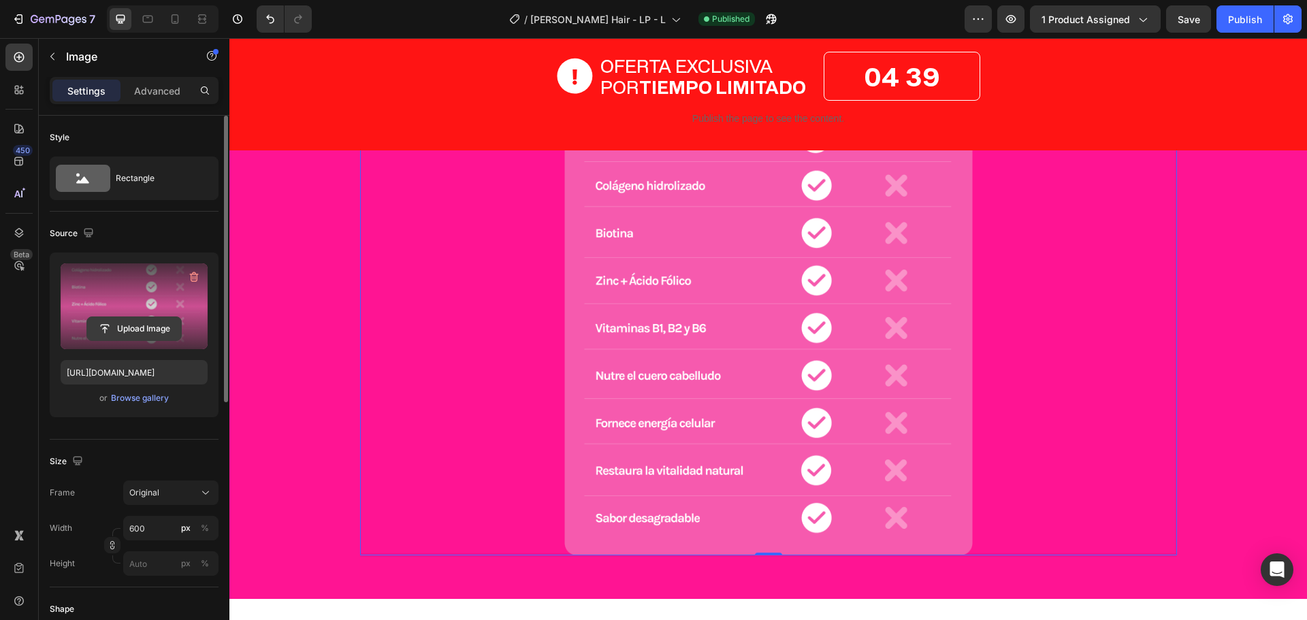
click at [141, 322] on input "file" at bounding box center [134, 328] width 94 height 23
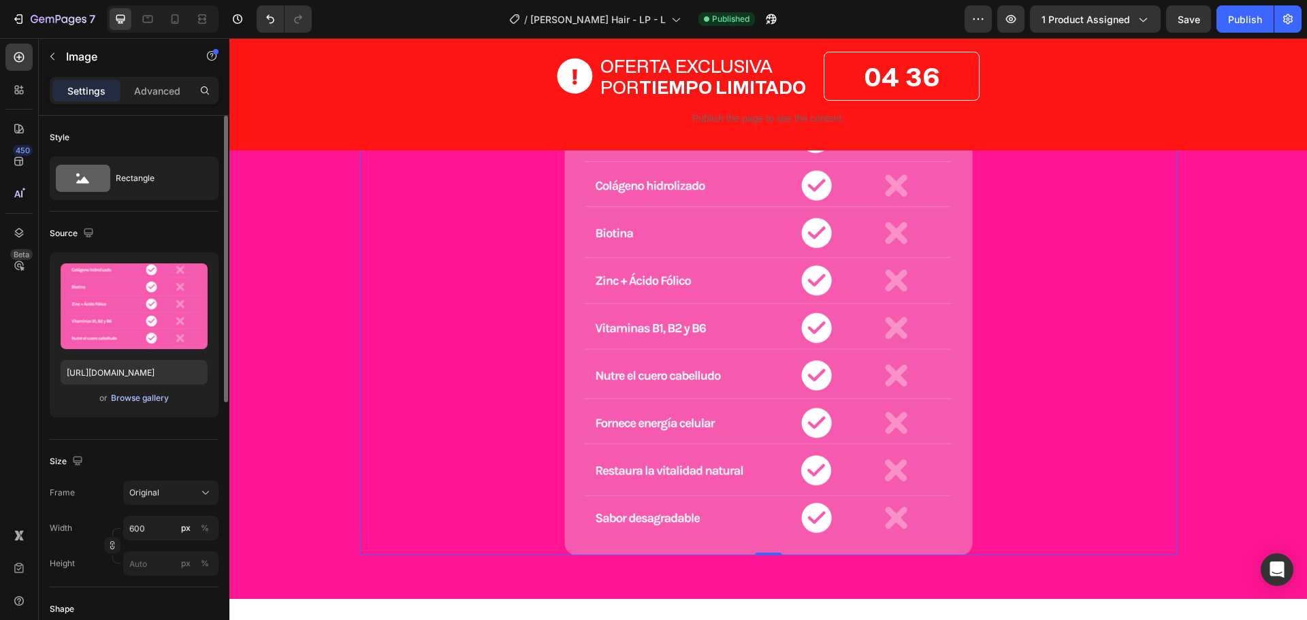
click at [154, 402] on div "Browse gallery" at bounding box center [140, 398] width 58 height 12
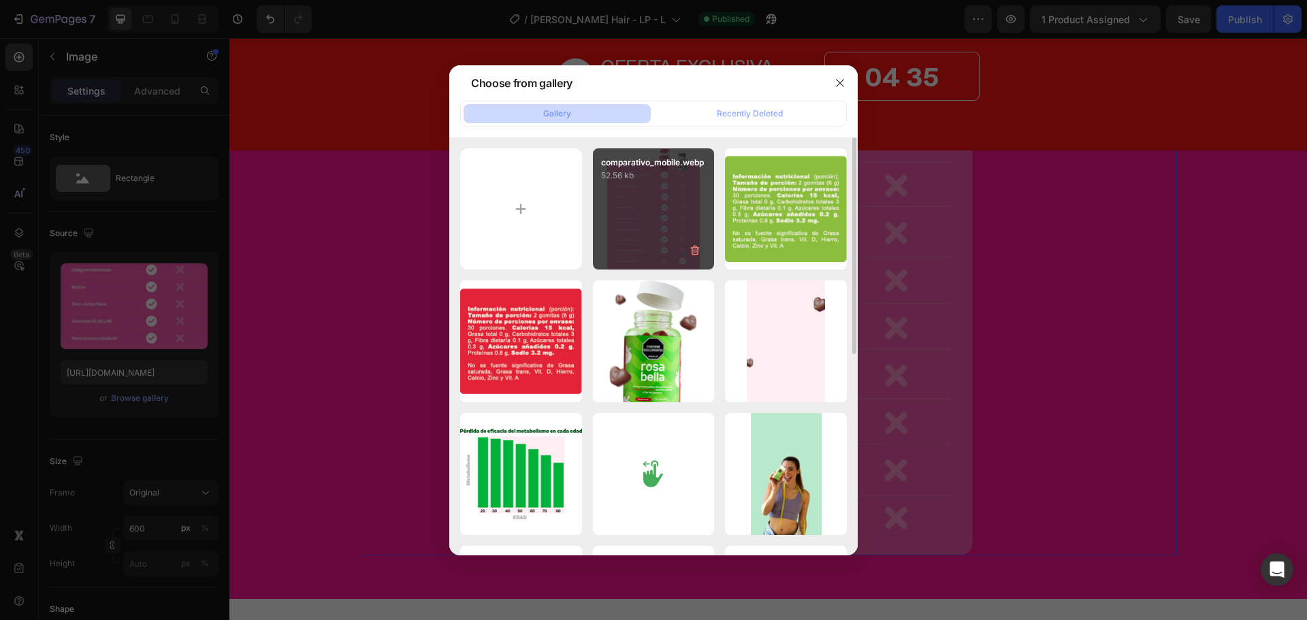
click at [653, 219] on div "comparativo_mobile.webp 52.56 kb" at bounding box center [654, 209] width 122 height 122
type input "[URL][DOMAIN_NAME]"
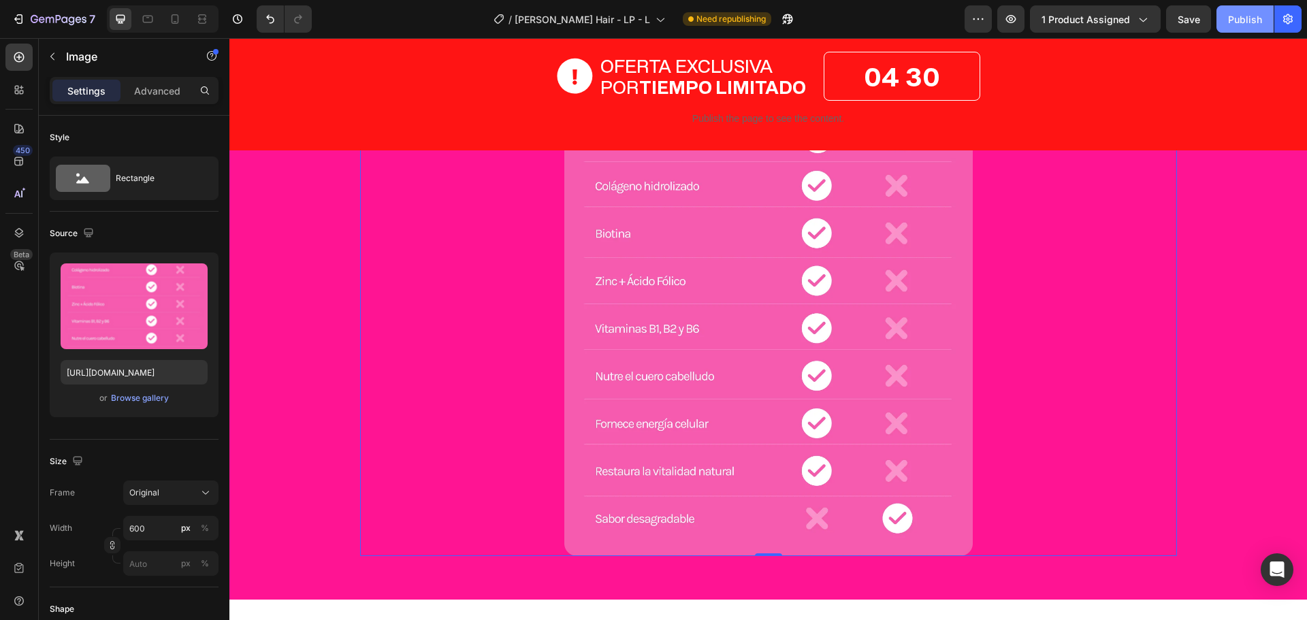
click at [1234, 29] on button "Publish" at bounding box center [1244, 18] width 57 height 27
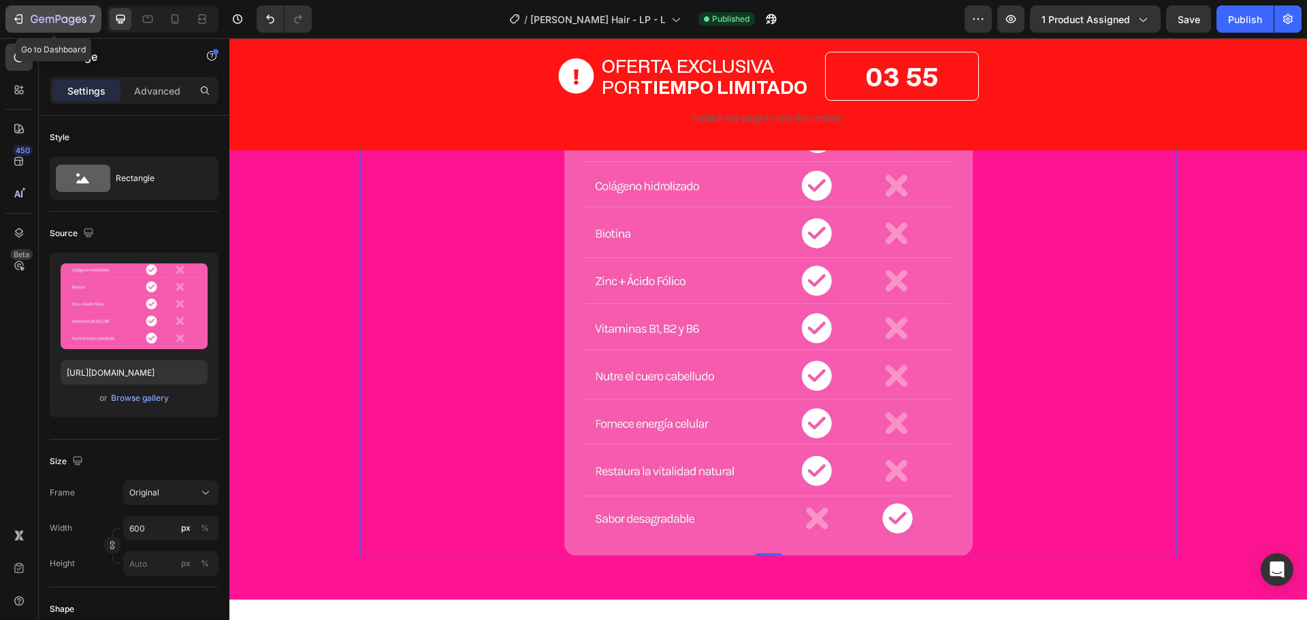
click at [16, 22] on icon "button" at bounding box center [19, 19] width 14 height 14
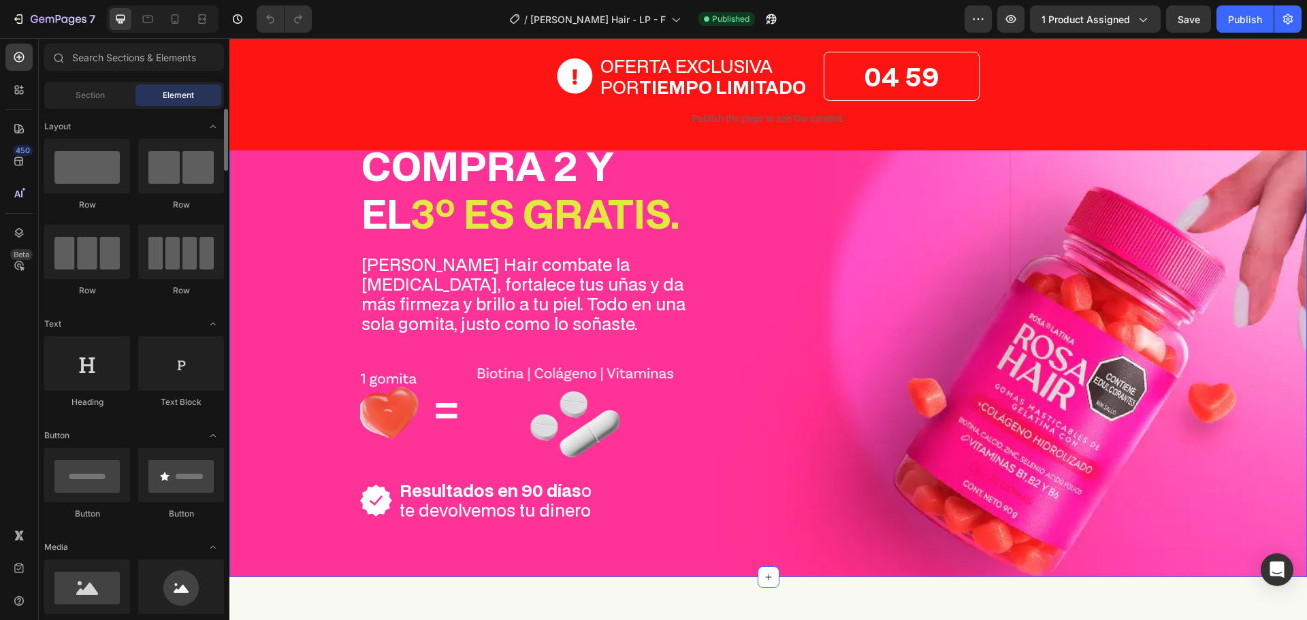
scroll to position [68, 0]
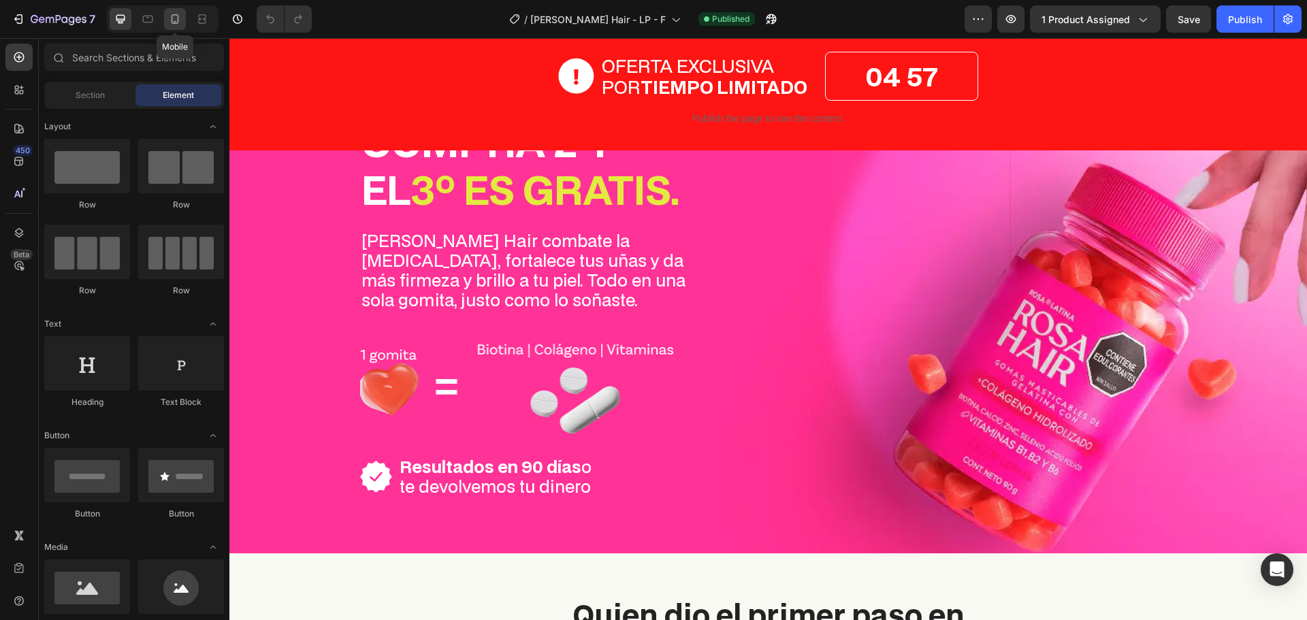
click at [173, 27] on div at bounding box center [175, 19] width 22 height 22
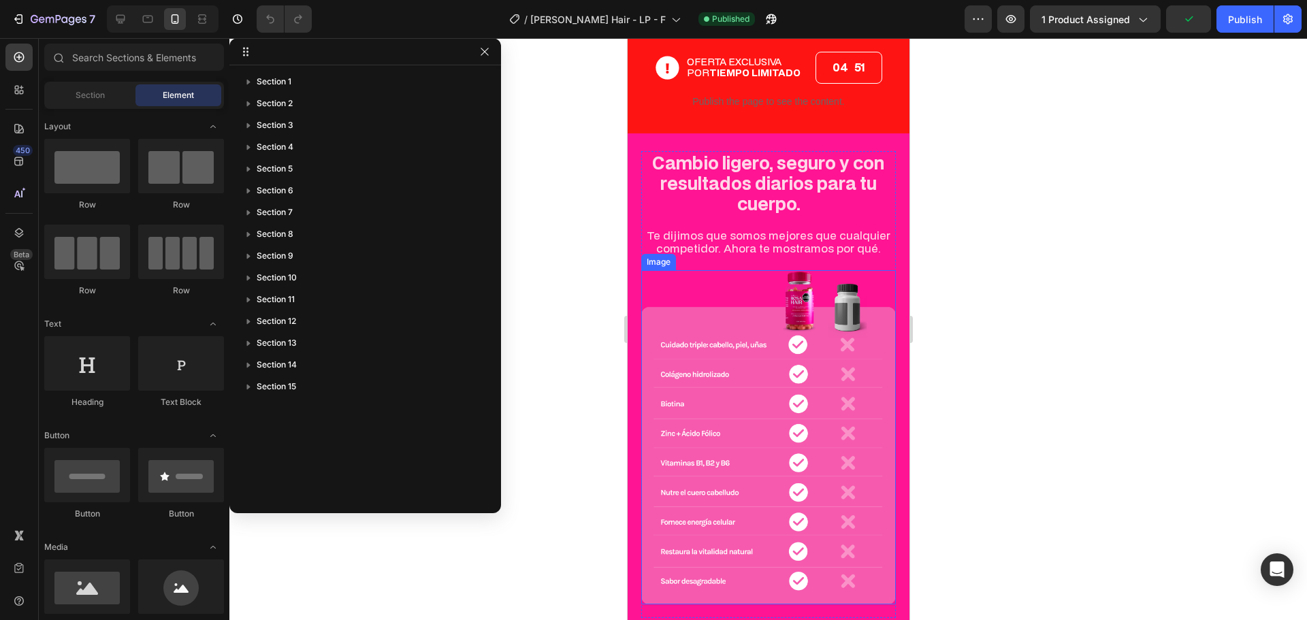
scroll to position [3879, 0]
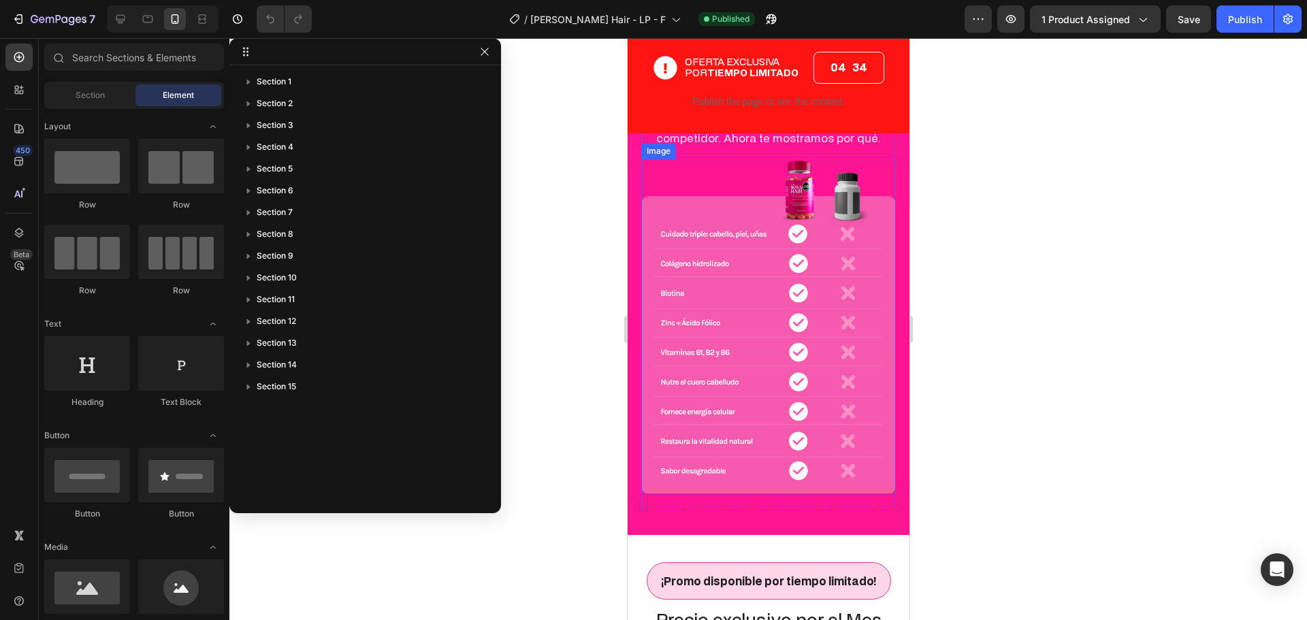
click at [717, 340] on img at bounding box center [767, 326] width 255 height 335
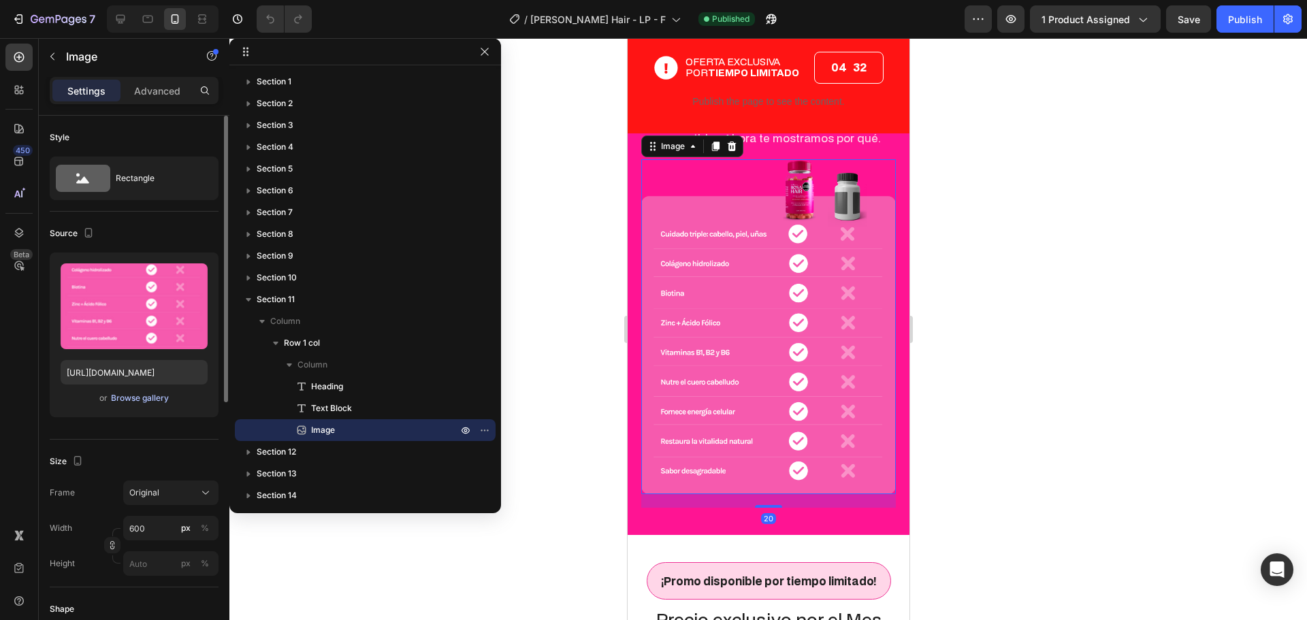
click at [127, 395] on div "Browse gallery" at bounding box center [140, 398] width 58 height 12
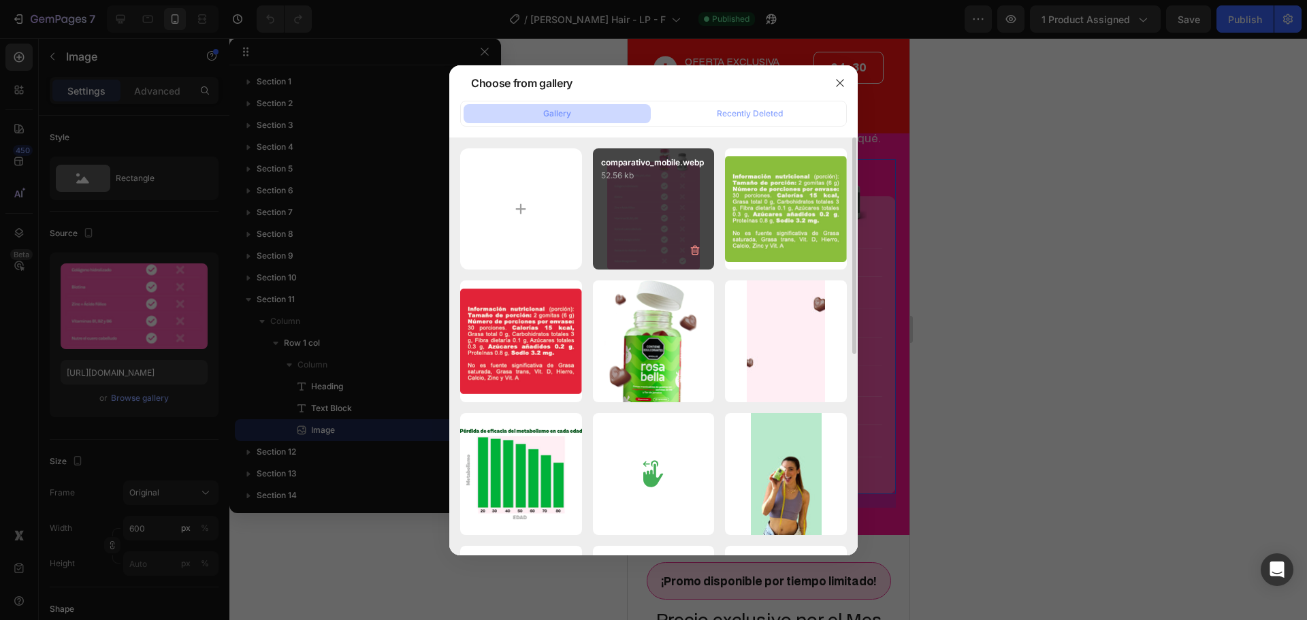
click at [633, 220] on div "comparativo_mobile.webp 52.56 kb" at bounding box center [654, 209] width 122 height 122
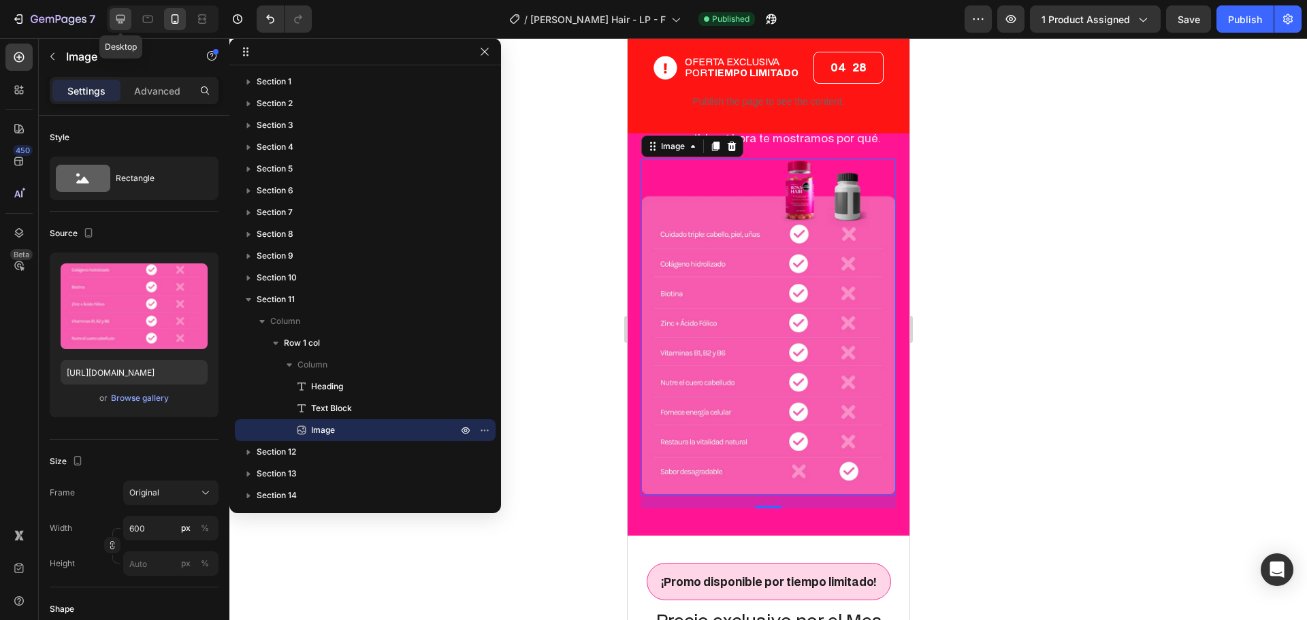
click at [120, 11] on div at bounding box center [121, 19] width 22 height 22
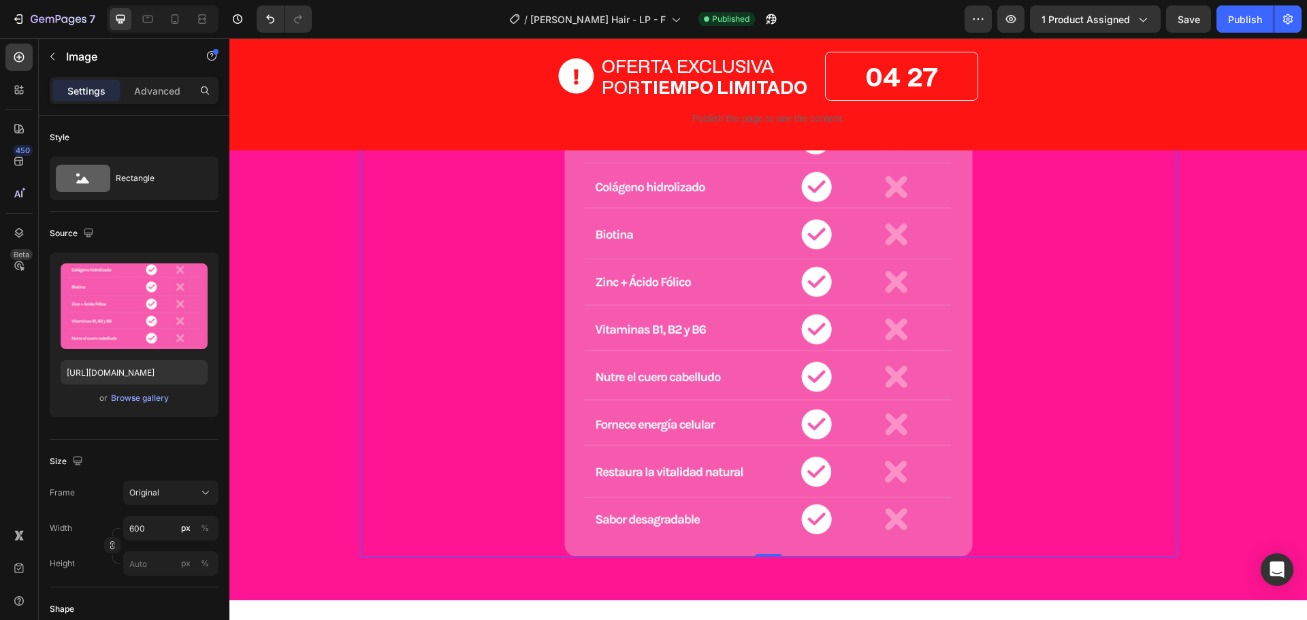
scroll to position [4317, 0]
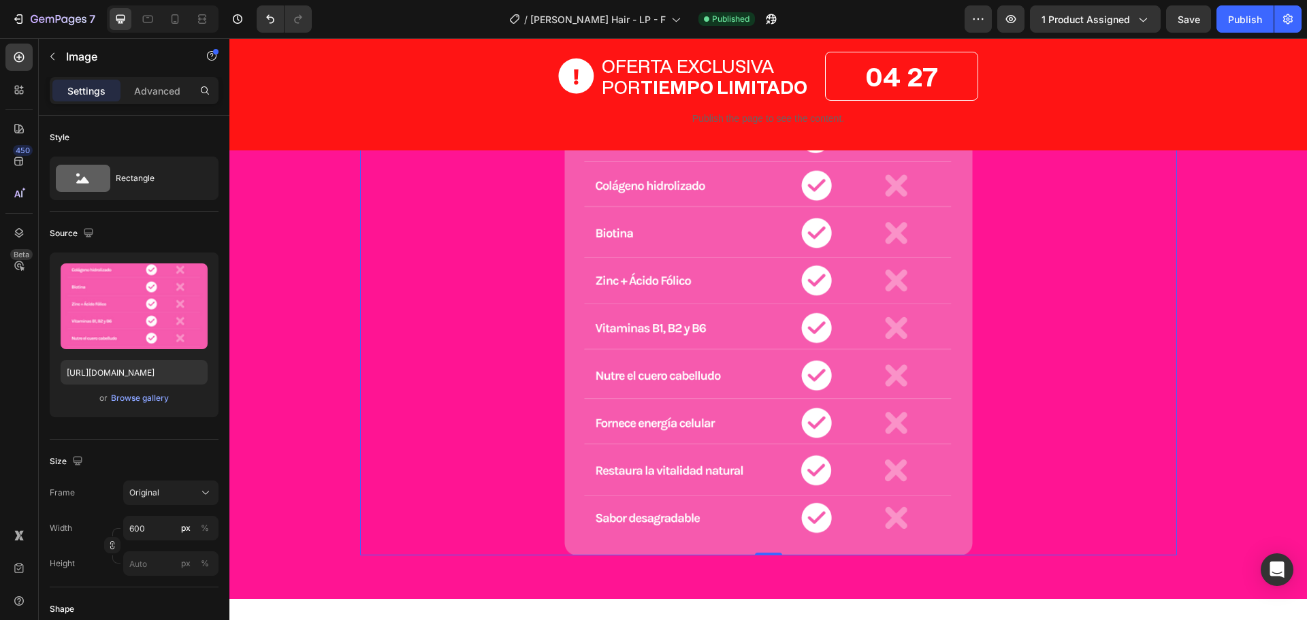
click at [648, 329] on img at bounding box center [768, 286] width 408 height 537
click at [146, 399] on div "Browse gallery" at bounding box center [140, 398] width 58 height 12
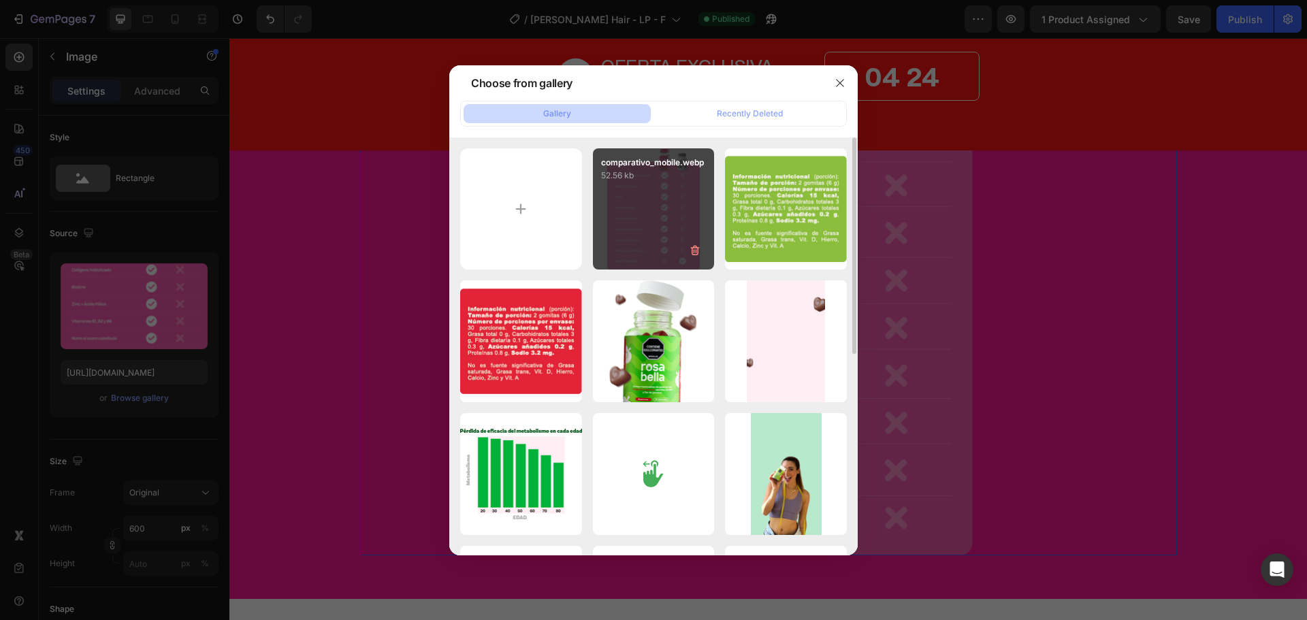
click at [657, 218] on div "comparativo_mobile.webp 52.56 kb" at bounding box center [654, 209] width 122 height 122
type input "[URL][DOMAIN_NAME]"
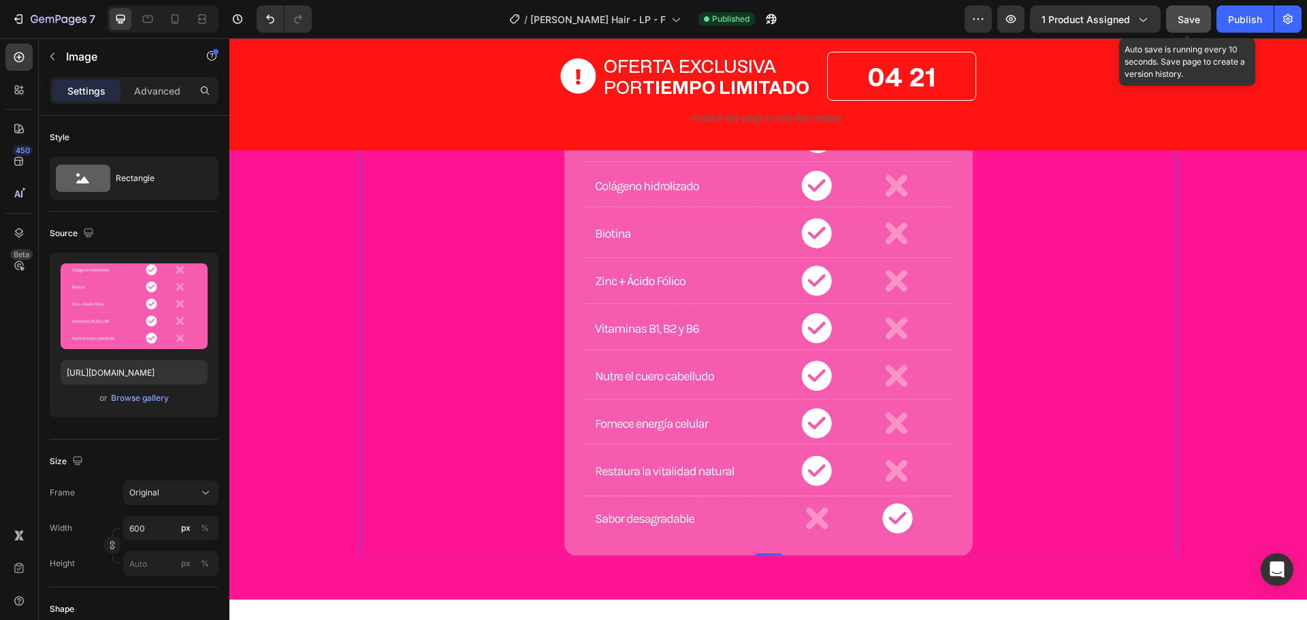
click at [1176, 15] on button "Save" at bounding box center [1188, 18] width 45 height 27
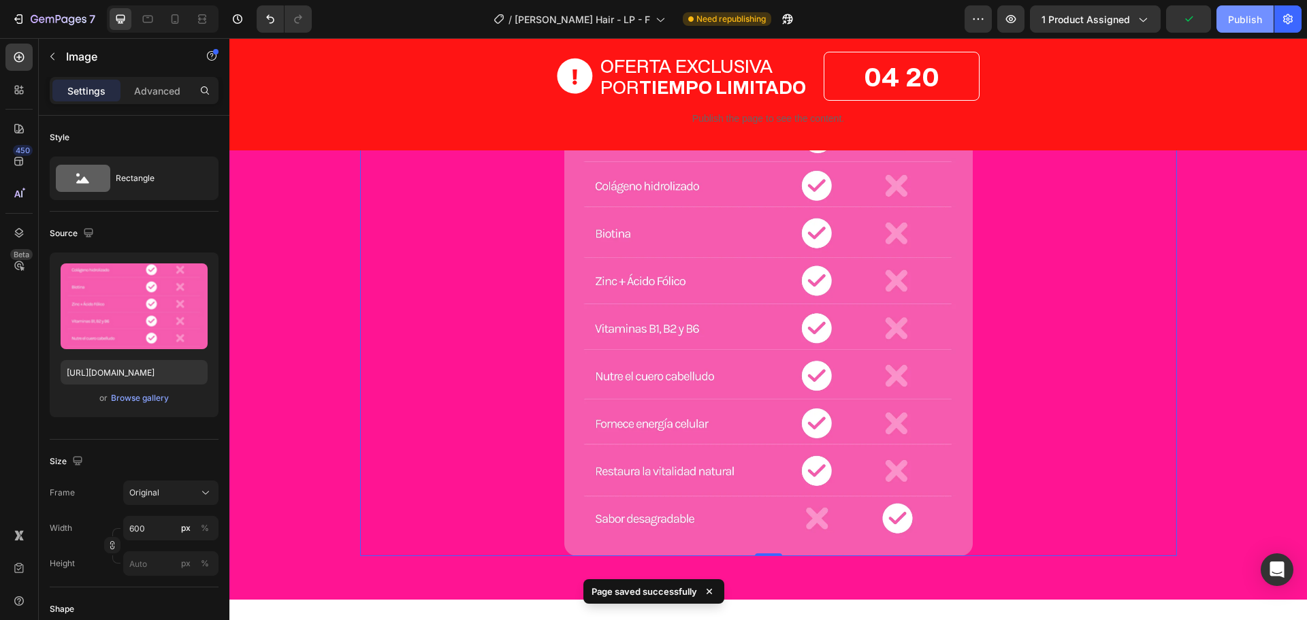
click at [1230, 22] on div "Publish" at bounding box center [1245, 19] width 34 height 14
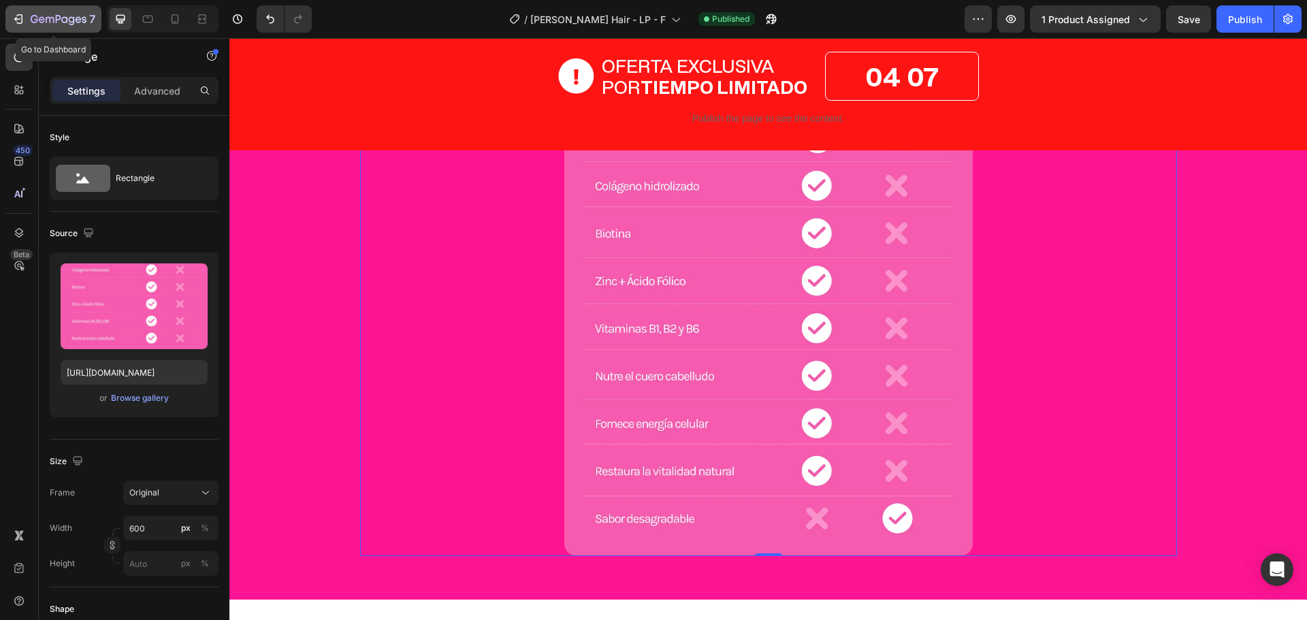
click at [25, 20] on div "7" at bounding box center [54, 19] width 84 height 16
